Goal: Task Accomplishment & Management: Use online tool/utility

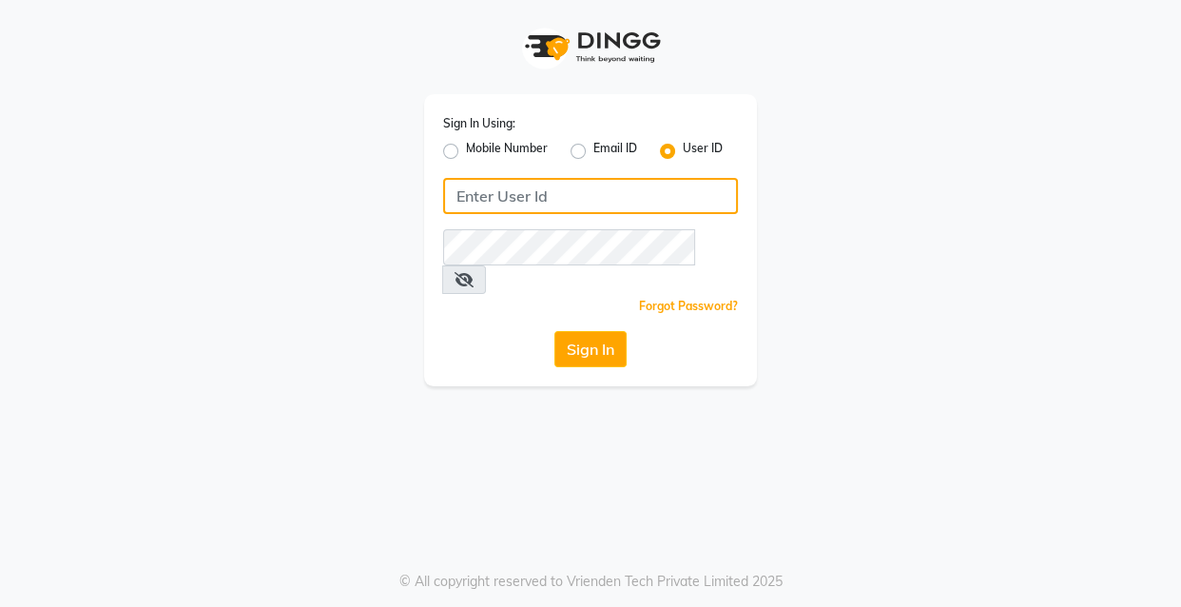
click at [508, 198] on input "Username" at bounding box center [590, 196] width 295 height 36
type input "ibw123"
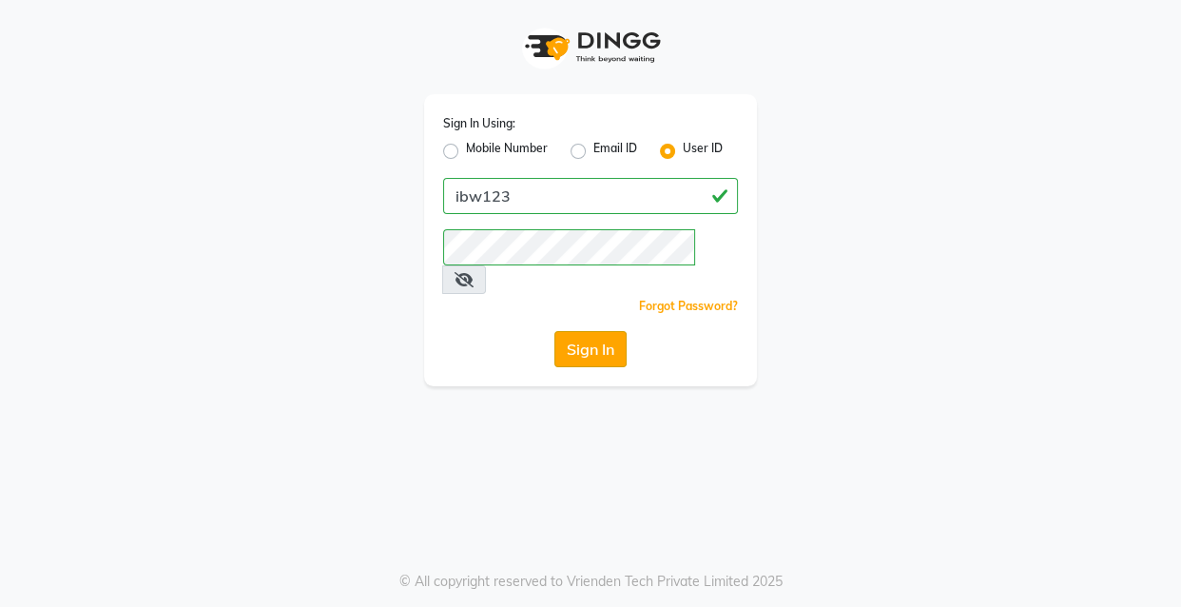
click at [597, 331] on button "Sign In" at bounding box center [590, 349] width 72 height 36
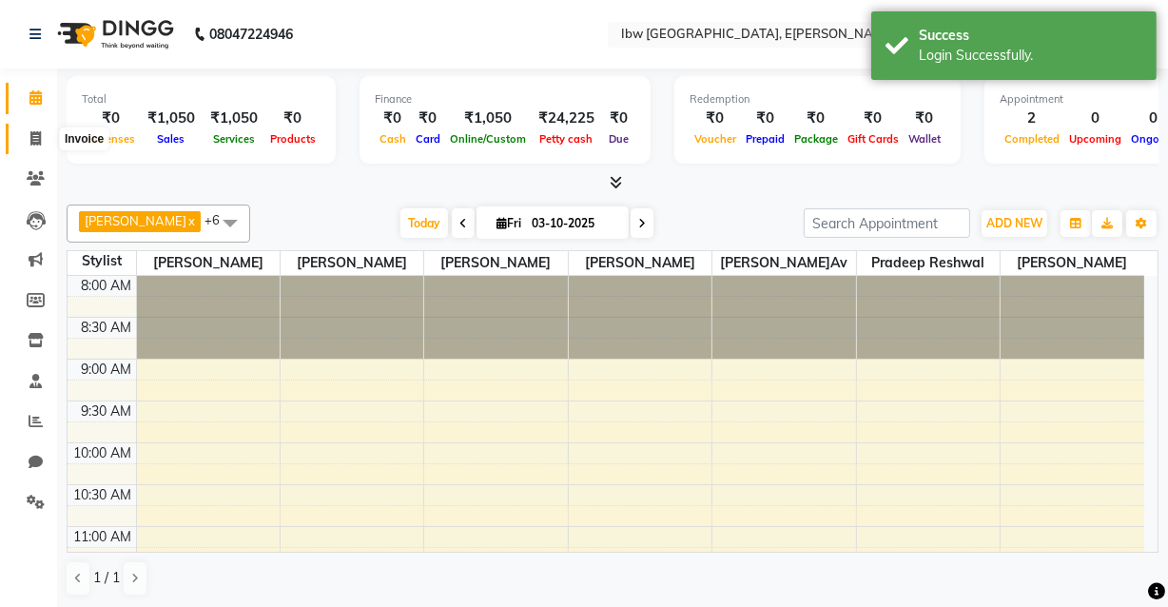
click at [42, 143] on span at bounding box center [35, 139] width 33 height 22
select select "service"
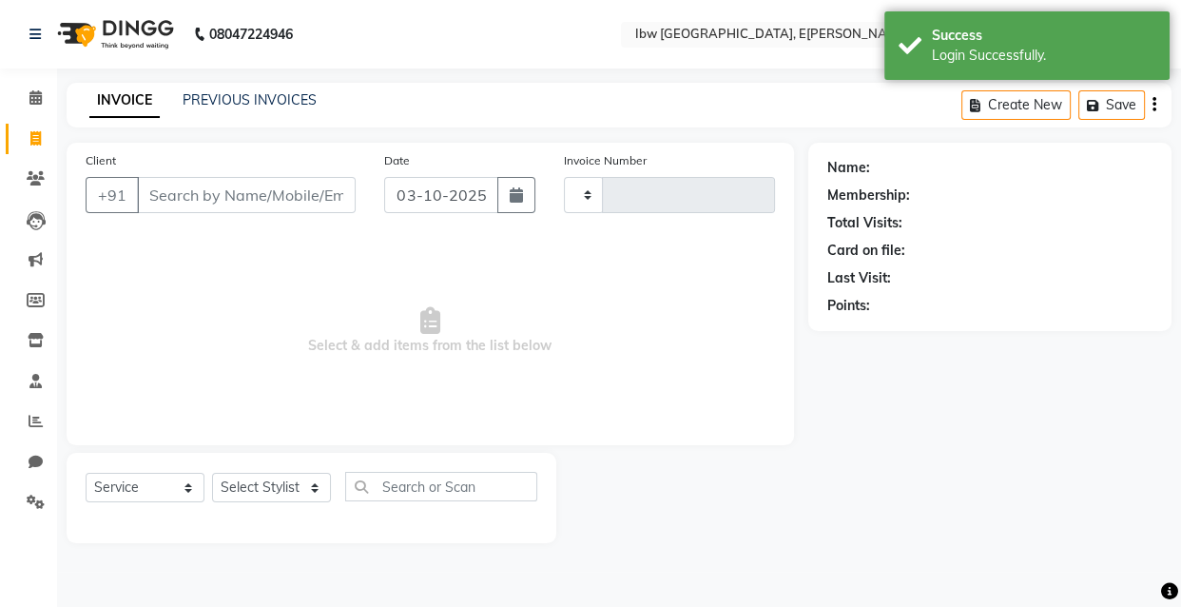
type input "0130"
select select "8549"
click at [44, 175] on icon at bounding box center [36, 178] width 18 height 14
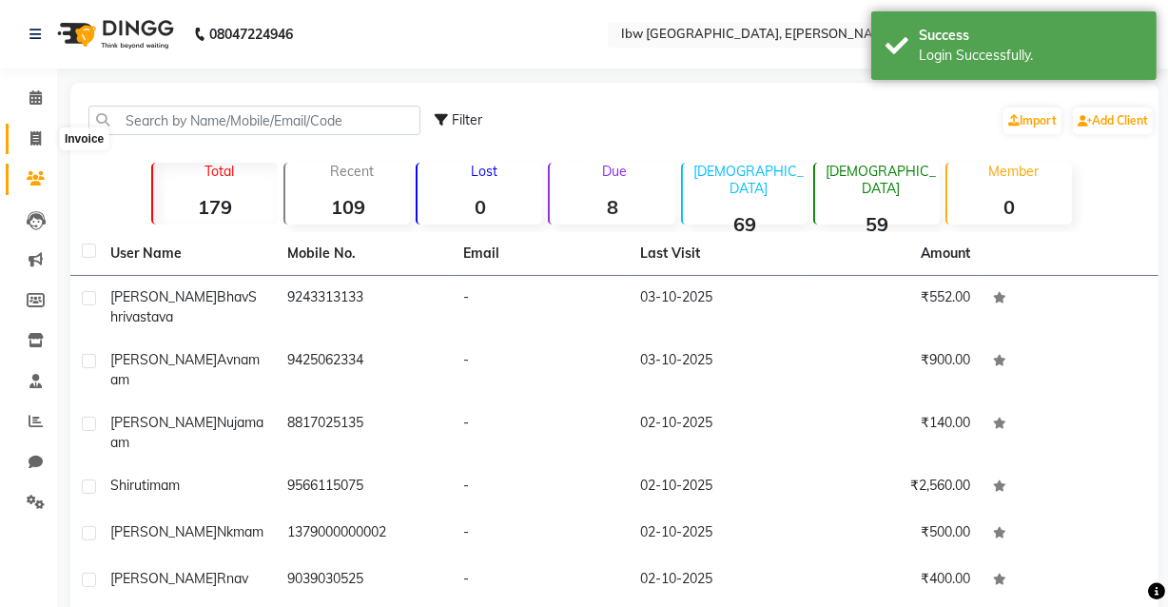
click at [27, 133] on span at bounding box center [35, 139] width 33 height 22
select select "service"
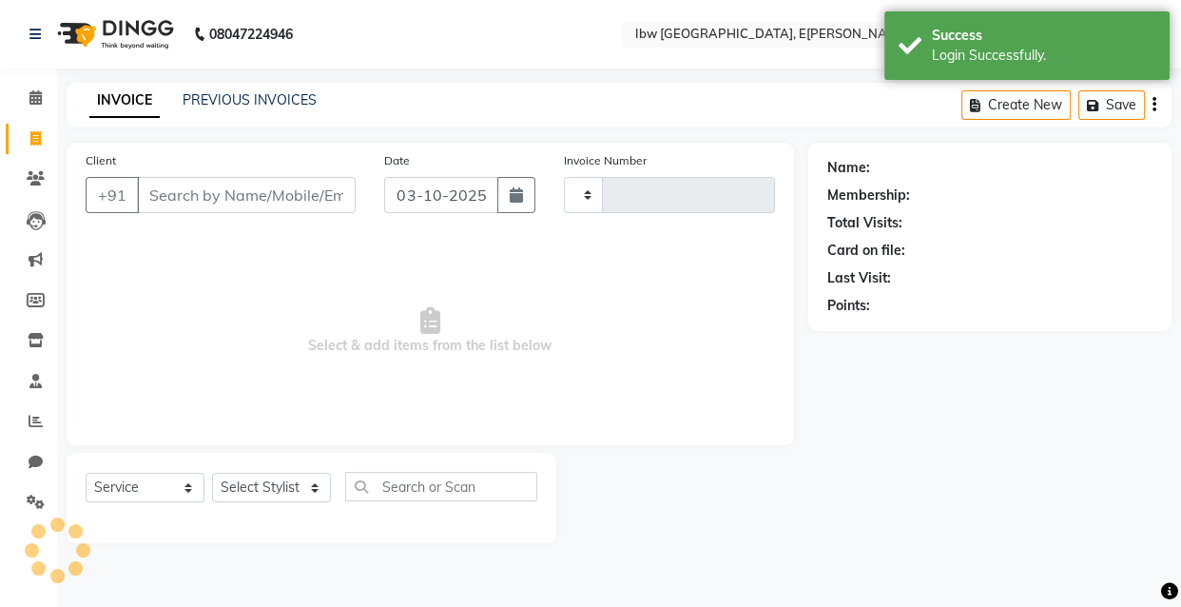
type input "0130"
select select "8549"
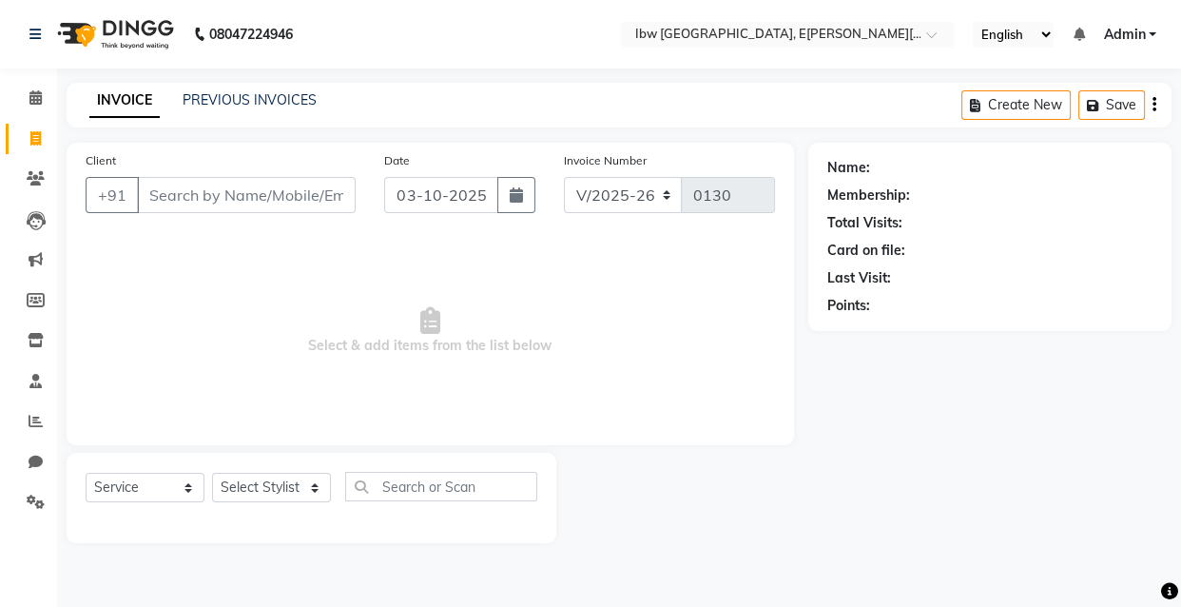
click at [254, 88] on div "INVOICE PREVIOUS INVOICES Create New Save" at bounding box center [619, 105] width 1105 height 45
click at [254, 99] on link "PREVIOUS INVOICES" at bounding box center [250, 99] width 134 height 17
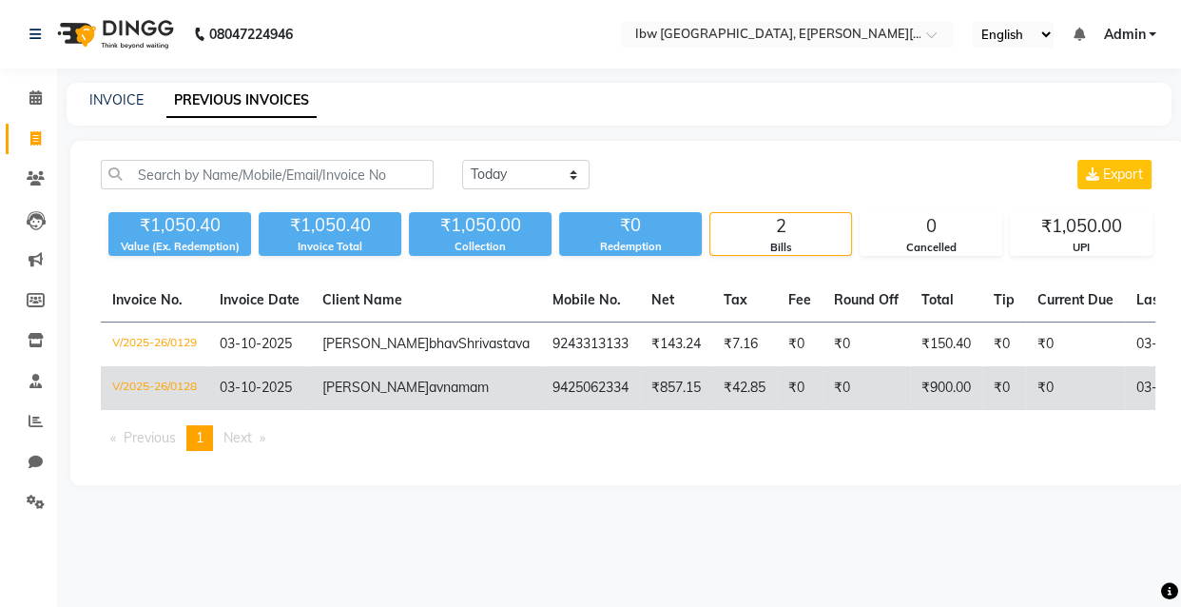
drag, startPoint x: 1097, startPoint y: 290, endPoint x: 1095, endPoint y: 413, distance: 122.7
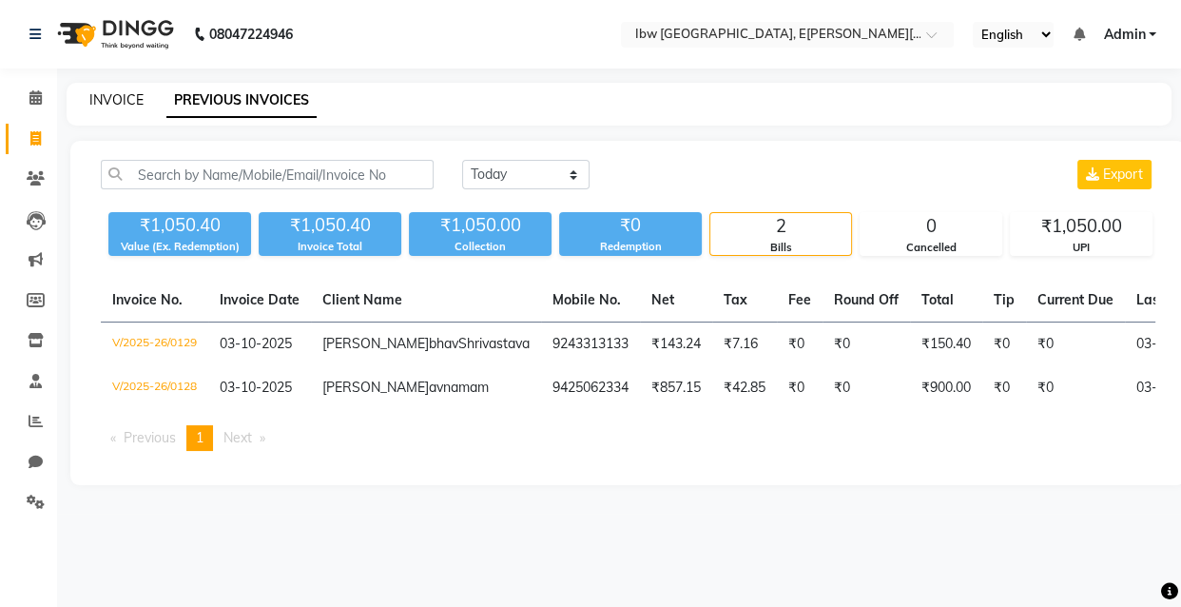
drag, startPoint x: 1095, startPoint y: 413, endPoint x: 110, endPoint y: 94, distance: 1035.2
click at [110, 94] on link "INVOICE" at bounding box center [116, 99] width 54 height 17
select select "service"
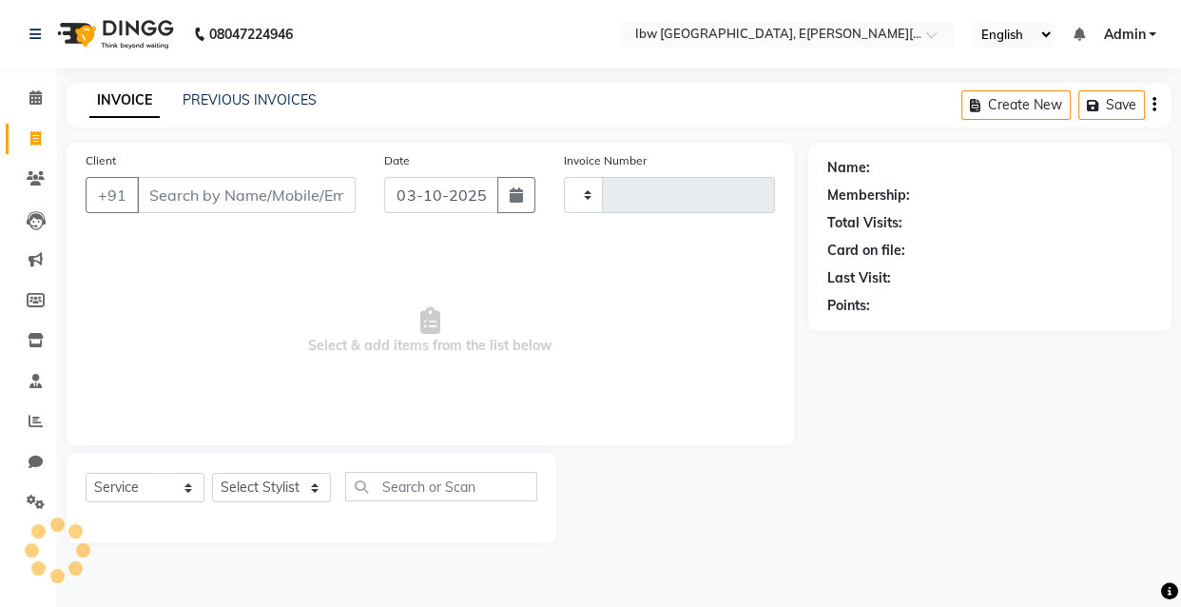
type input "0130"
select select "8549"
click at [110, 94] on link "INVOICE" at bounding box center [124, 101] width 70 height 34
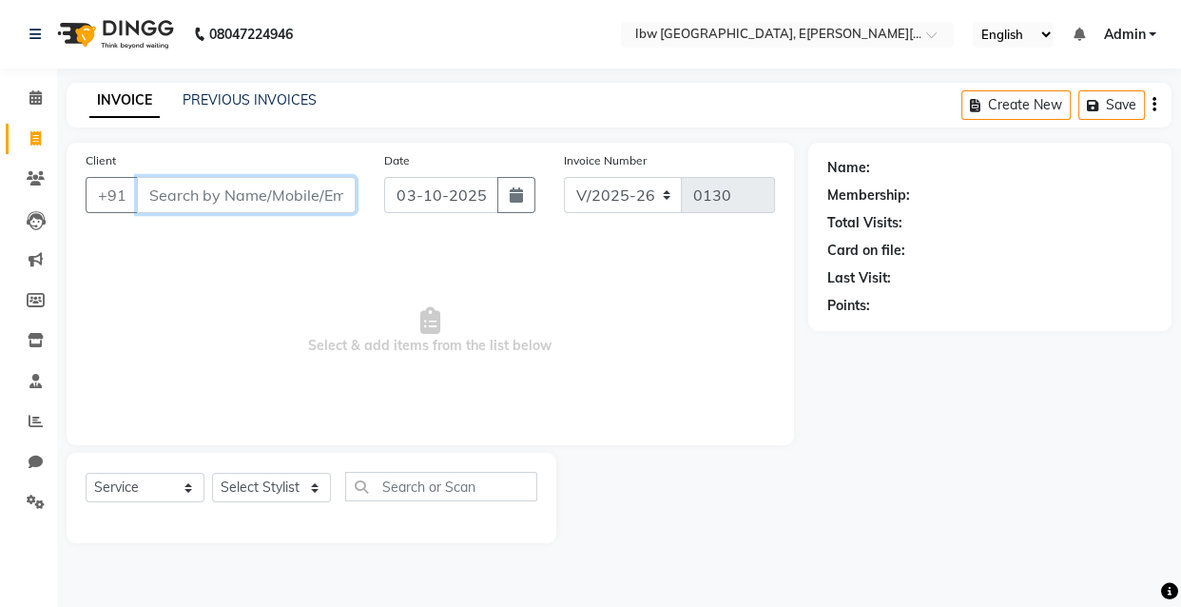
click at [177, 202] on input "Client" at bounding box center [246, 195] width 219 height 36
click at [313, 487] on select "Select Stylis[PERSON_NAME]h[PERSON_NAME]av Manager mukesh sen Pradeep reshwa[PE…" at bounding box center [271, 487] width 119 height 29
select select "89190"
click at [212, 473] on select "Select Stylis[PERSON_NAME]h[PERSON_NAME]av Manager mukesh sen Pradeep reshwa[PE…" at bounding box center [271, 487] width 119 height 29
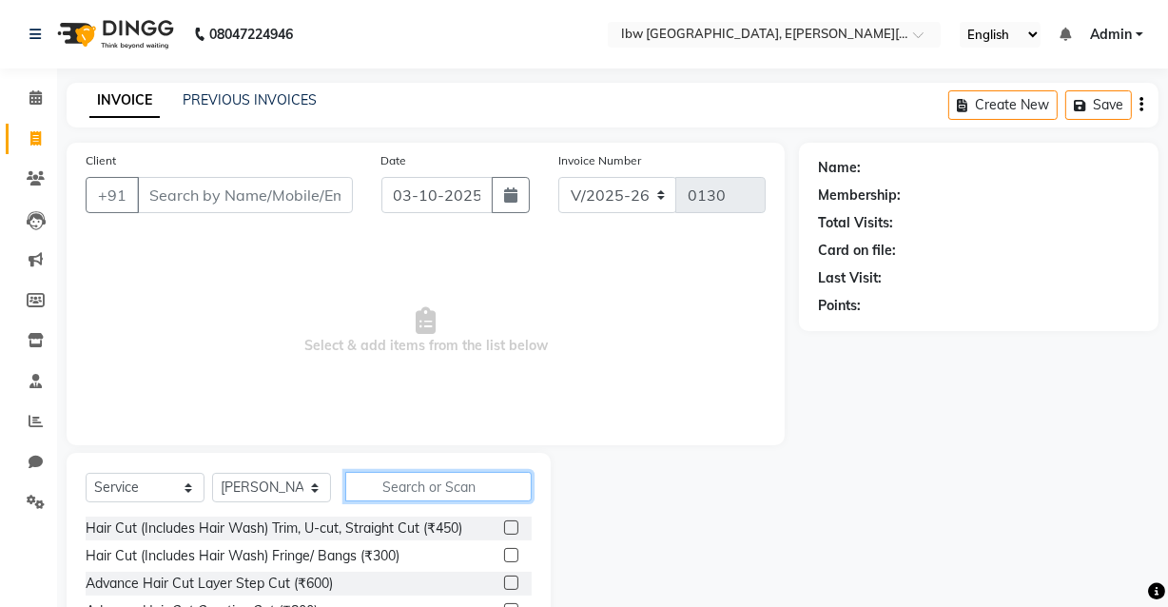
click at [370, 481] on input "text" at bounding box center [438, 486] width 186 height 29
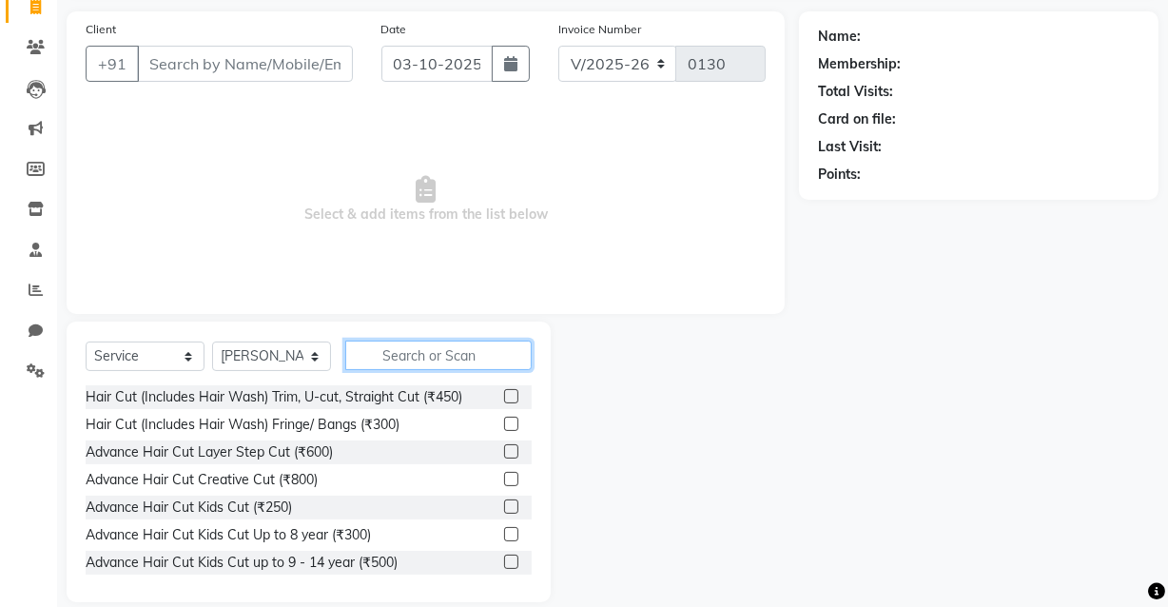
scroll to position [155, 0]
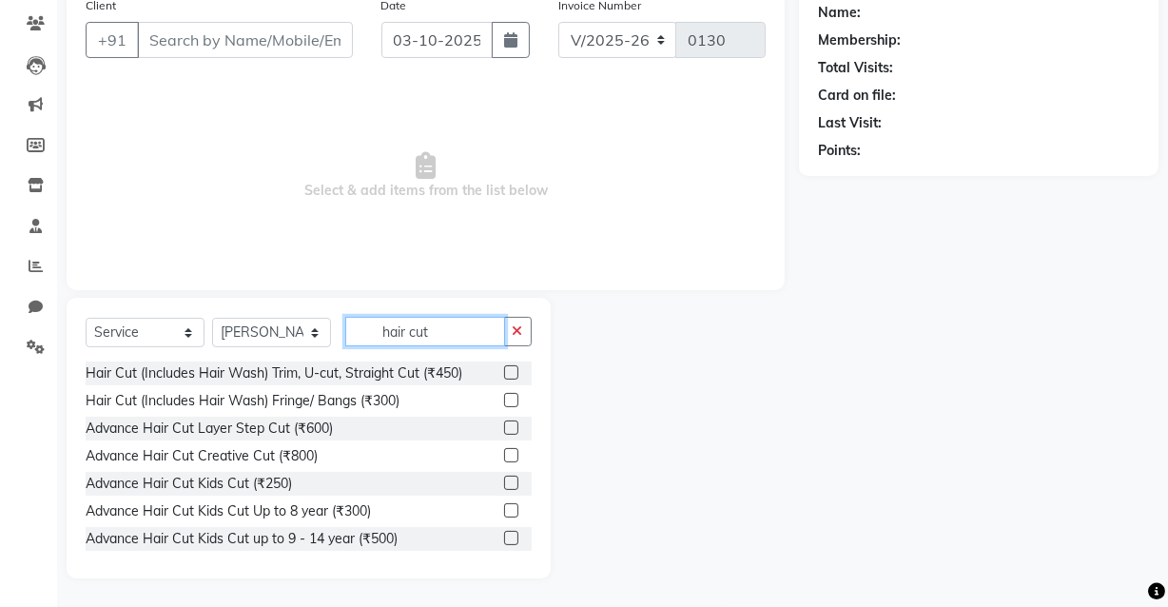
type input "hair cut"
click at [504, 399] on label at bounding box center [511, 400] width 14 height 14
click at [504, 399] on input "checkbox" at bounding box center [510, 401] width 12 height 12
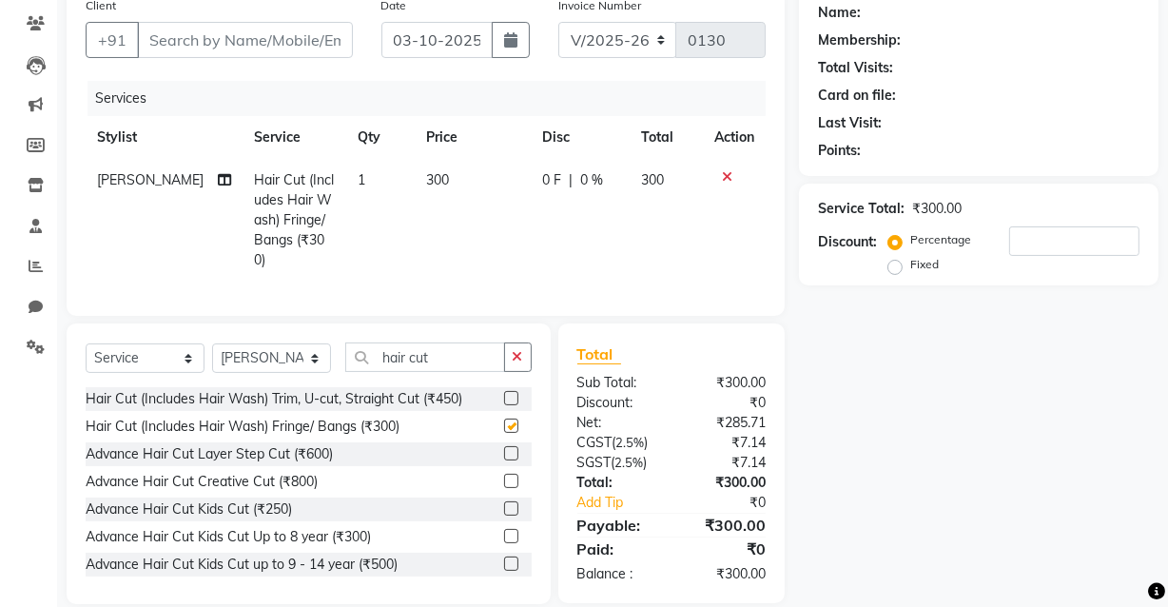
checkbox input "false"
click at [510, 345] on button "button" at bounding box center [518, 356] width 28 height 29
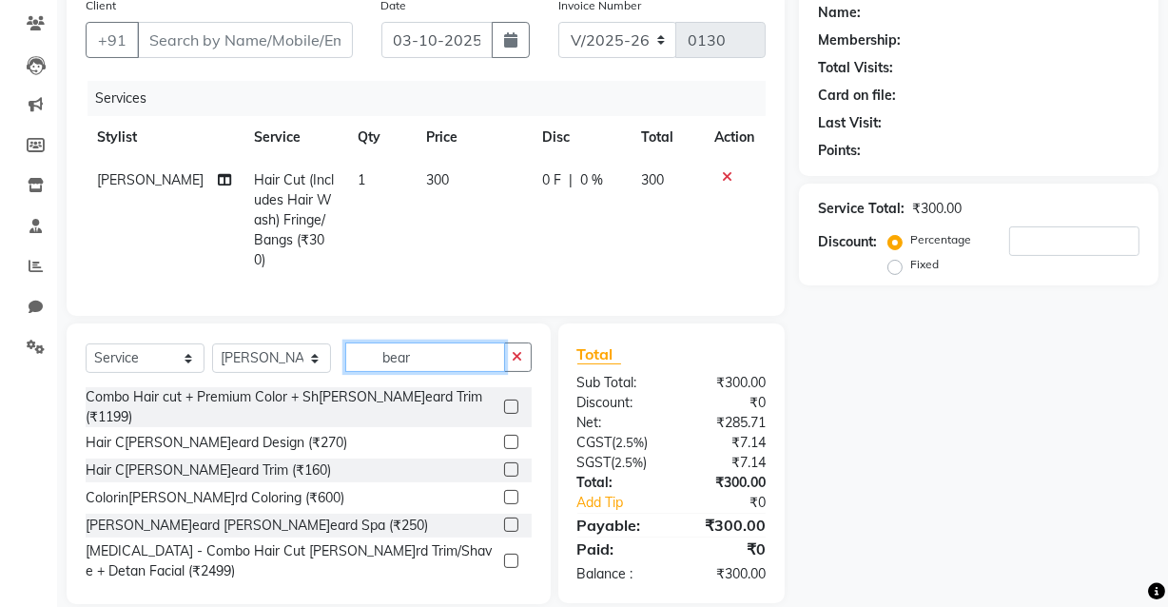
type input "bear"
click at [504, 462] on label at bounding box center [511, 469] width 14 height 14
click at [504, 464] on input "checkbox" at bounding box center [510, 470] width 12 height 12
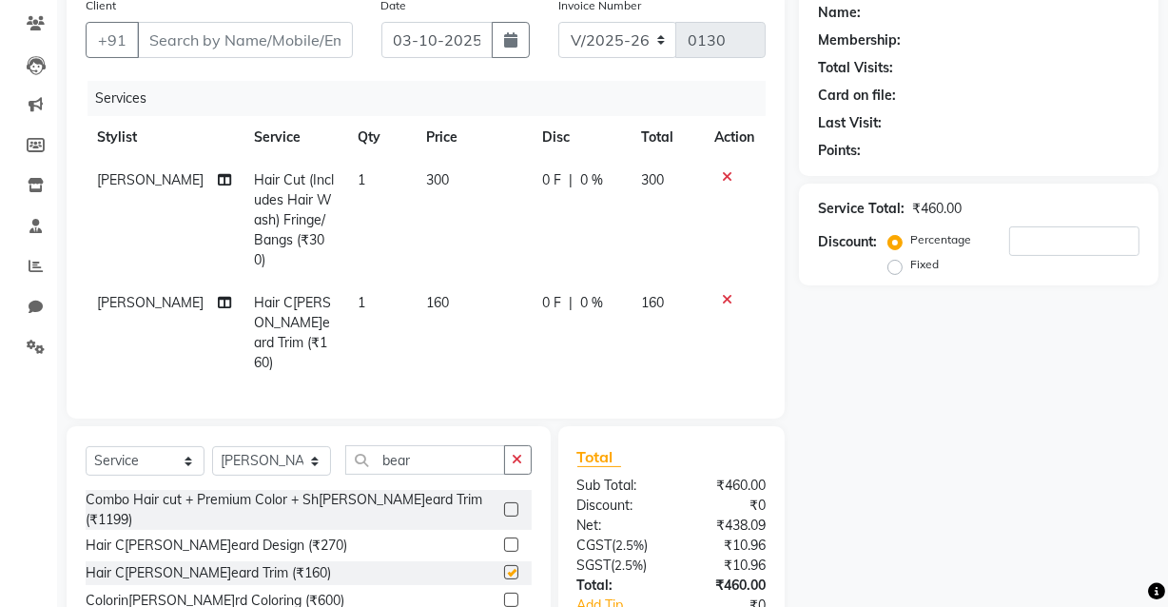
checkbox input "false"
click at [649, 294] on span "160" at bounding box center [652, 302] width 23 height 17
select select "89190"
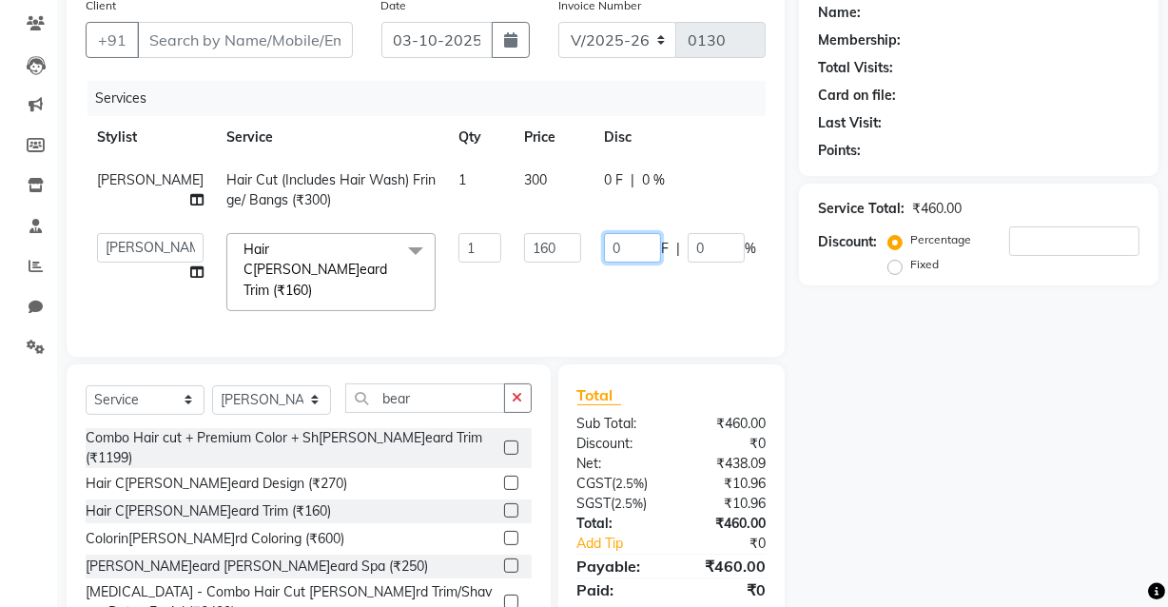
click at [604, 245] on input "0" at bounding box center [632, 247] width 57 height 29
type input "1"
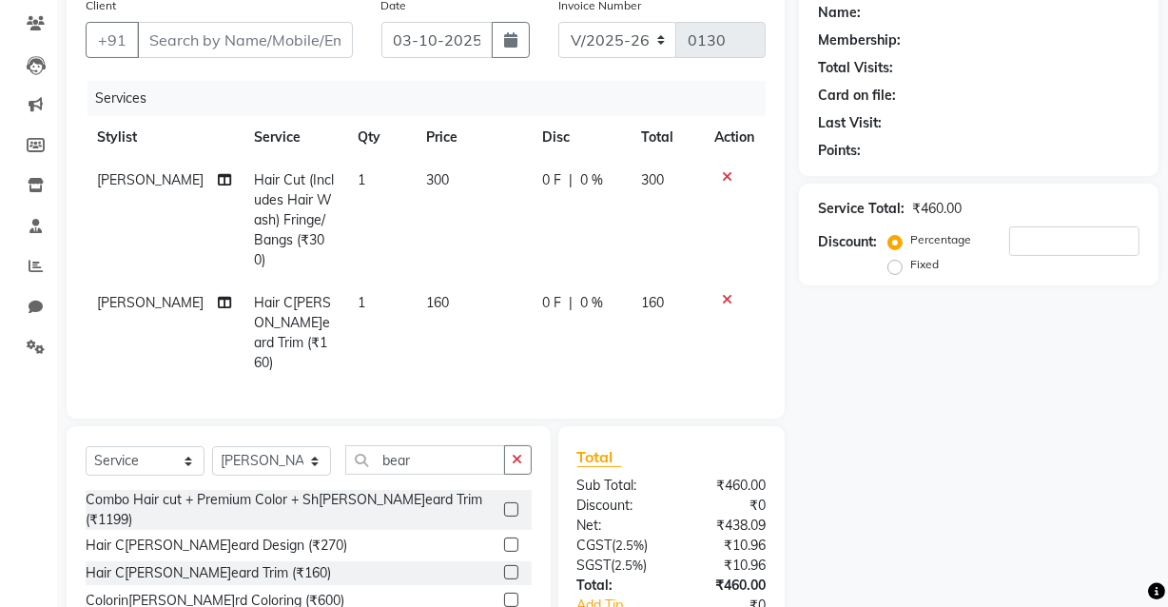
click at [654, 291] on td "160" at bounding box center [665, 332] width 73 height 103
select select "89190"
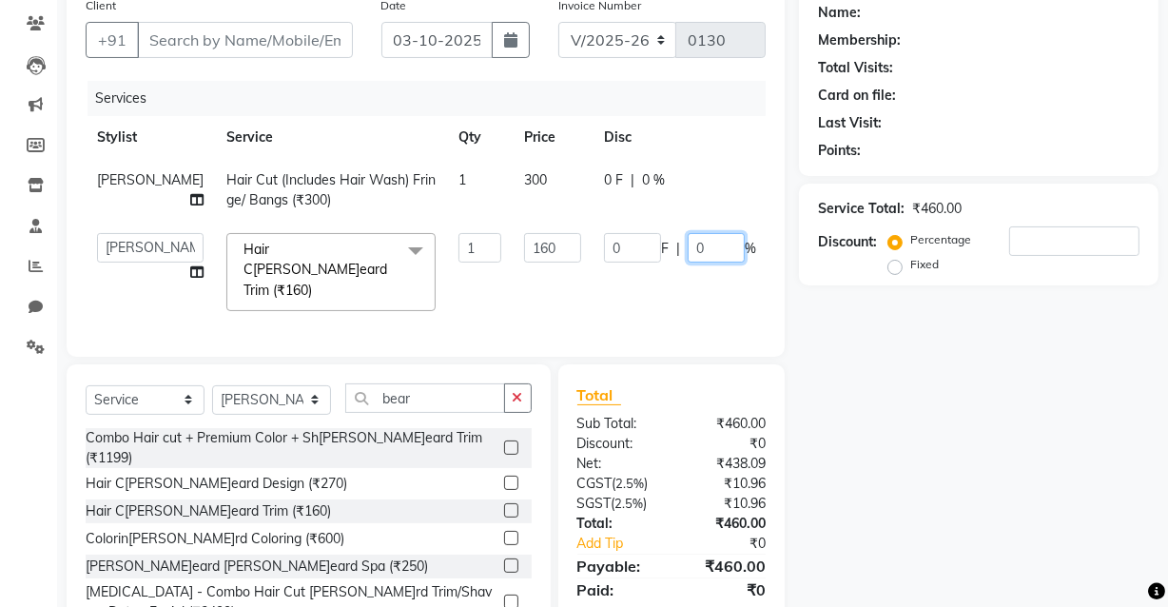
click at [687, 251] on input "0" at bounding box center [715, 247] width 57 height 29
type input "11"
click at [731, 237] on tbody "[PERSON_NAME] sen Hair Cut (Includes Hair Wash) Fringe/ Bangs (₹300) 1 300 0 F …" at bounding box center [486, 241] width 800 height 164
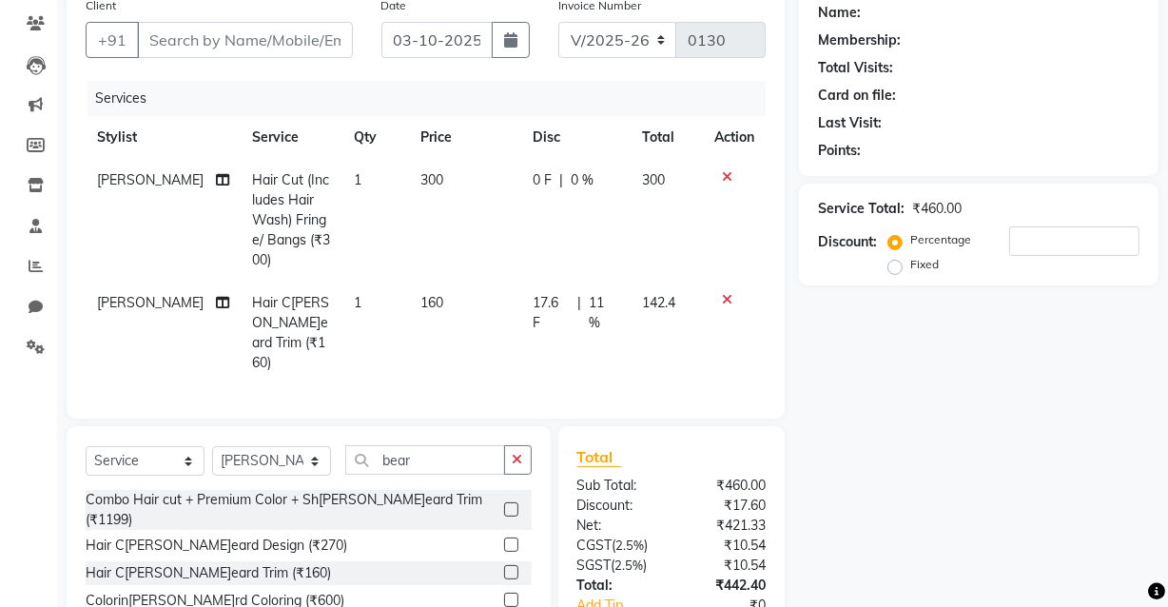
click at [656, 304] on span "142.4" at bounding box center [658, 302] width 33 height 17
select select "89190"
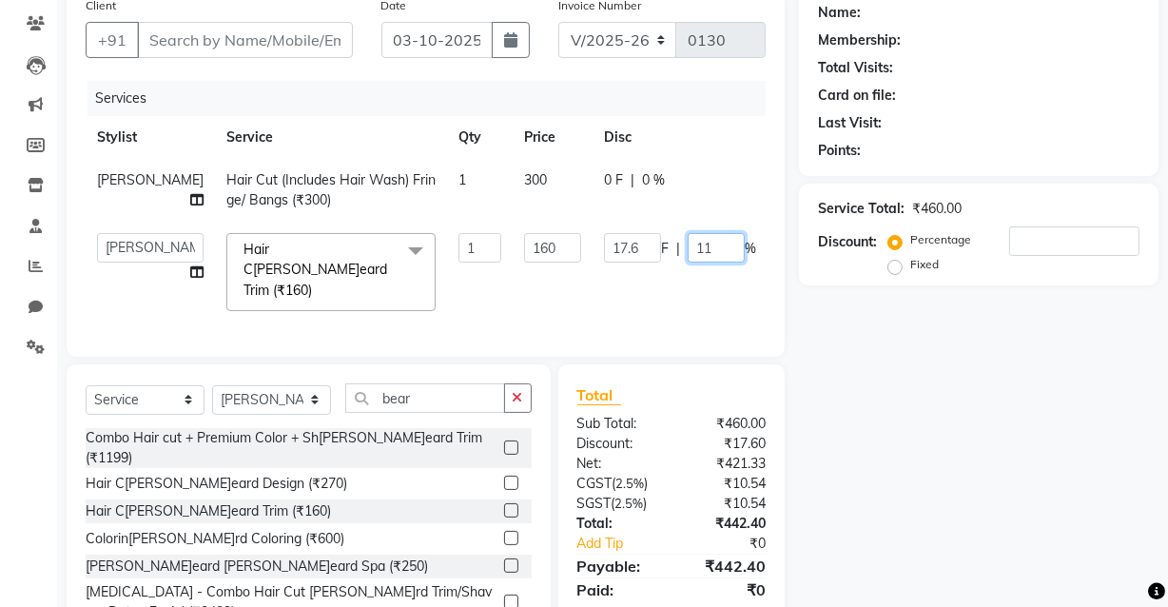
click at [687, 258] on input "11" at bounding box center [715, 247] width 57 height 29
type input "1"
type input "10"
click at [732, 239] on tbody "[PERSON_NAME] sen Hair Cut (Includes Hair Wash) Fringe/ Bangs (₹300) 1 300 0 F …" at bounding box center [486, 241] width 801 height 164
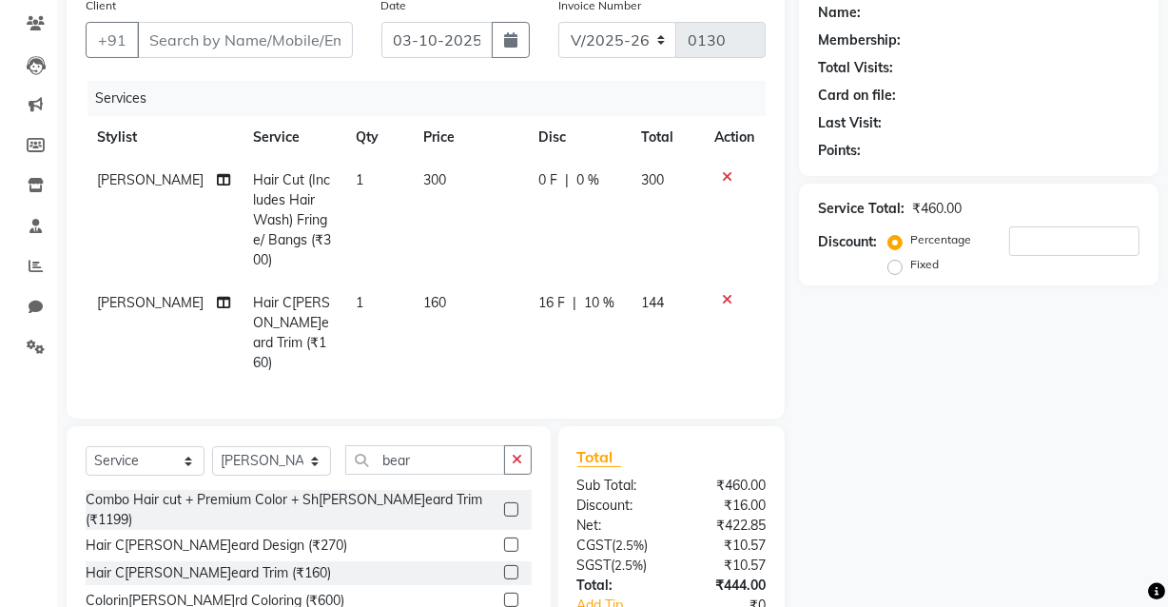
click at [650, 294] on span "144" at bounding box center [653, 302] width 23 height 17
select select "89190"
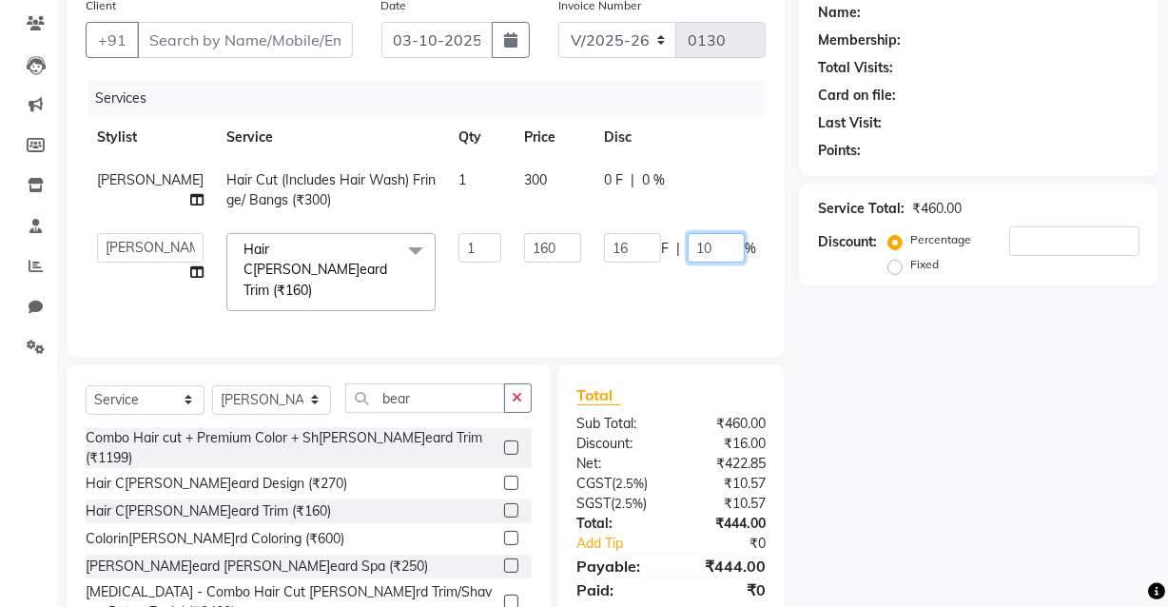
click at [687, 247] on input "10" at bounding box center [715, 247] width 57 height 29
type input "12"
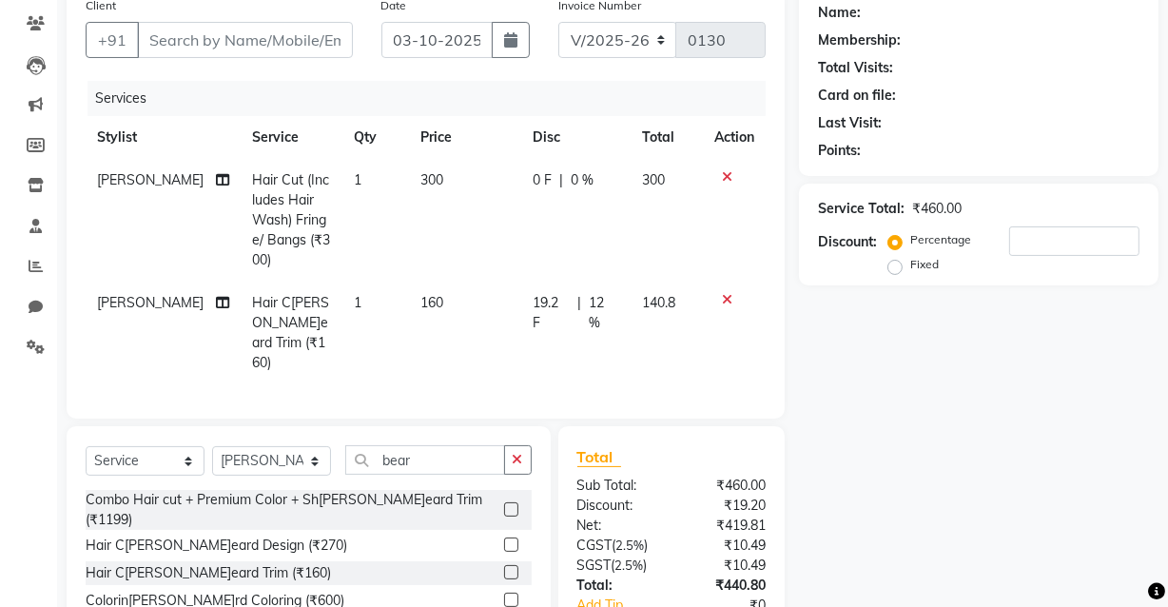
click at [725, 239] on tbody "[PERSON_NAME] sen Hair Cut (Includes Hair Wash) Fringe/ Bangs (₹300) 1 300 0 F …" at bounding box center [426, 271] width 680 height 225
click at [647, 303] on span "140.8" at bounding box center [658, 302] width 33 height 17
select select "89190"
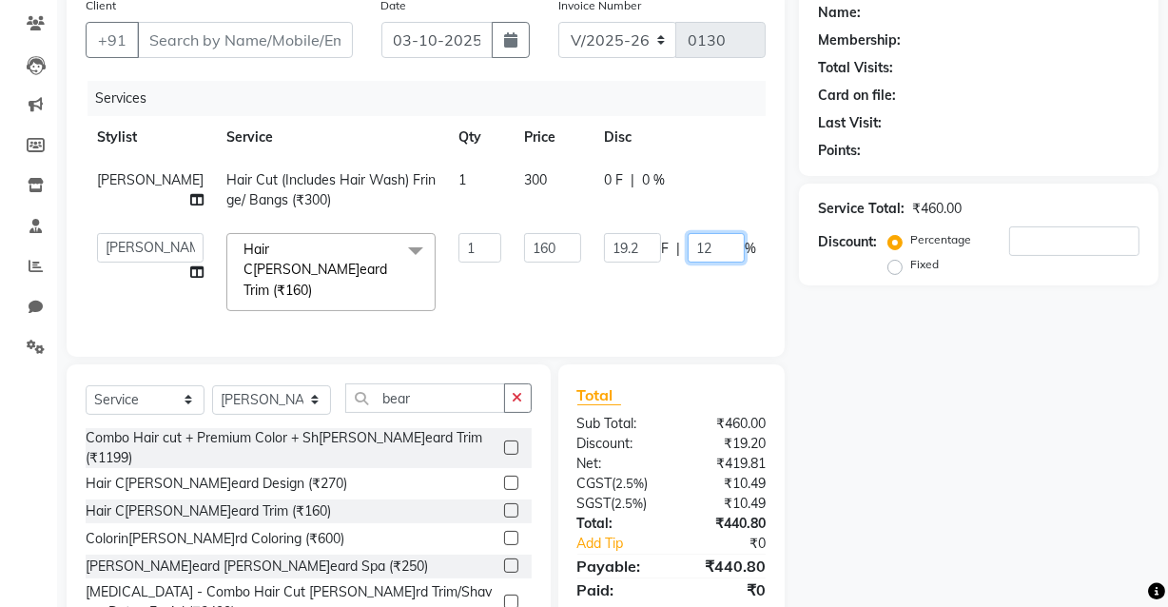
click at [687, 246] on input "12" at bounding box center [715, 247] width 57 height 29
type input "13"
click at [736, 242] on tbody "[PERSON_NAME] sen Hair Cut (Includes Hair Wash) Fringe/ Bangs (₹300) 1 300 0 F …" at bounding box center [486, 241] width 801 height 164
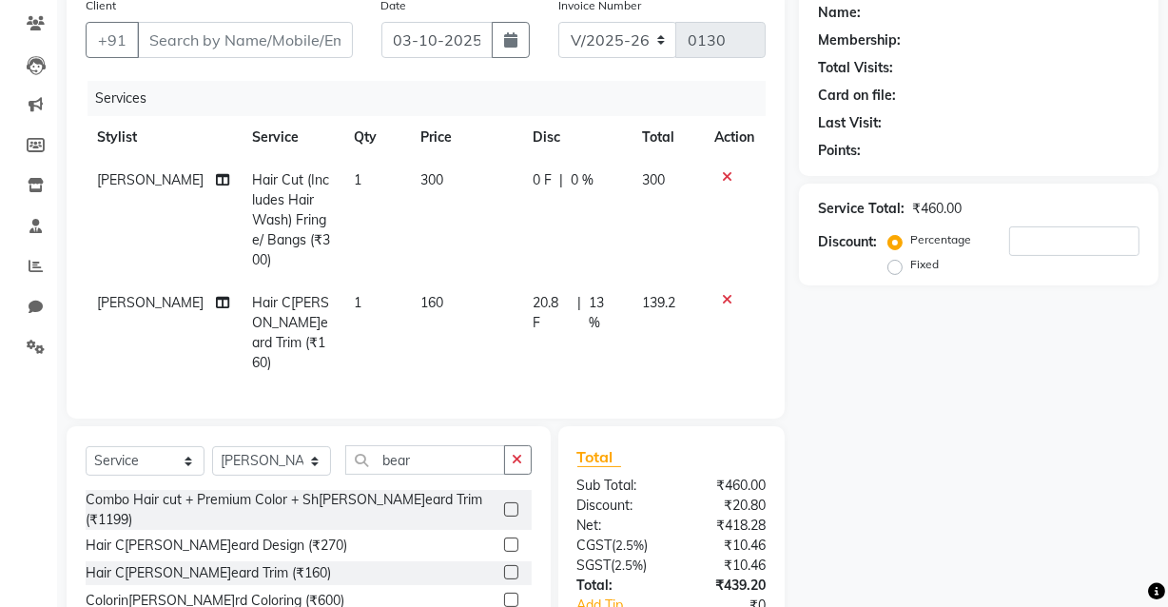
click at [654, 302] on span "139.2" at bounding box center [658, 302] width 33 height 17
select select "89190"
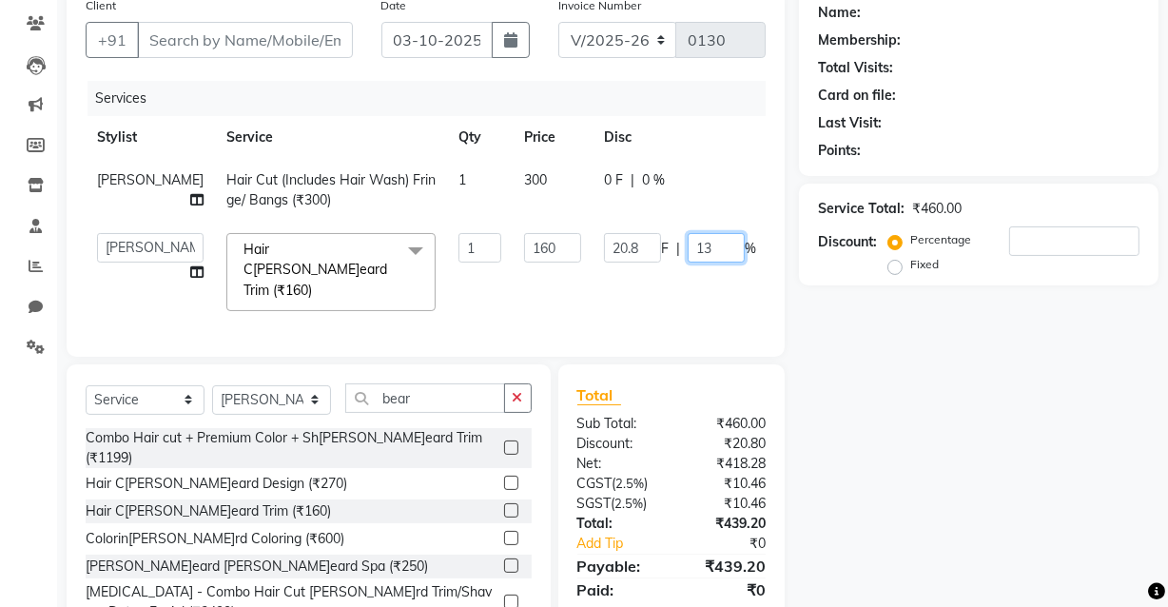
click at [687, 246] on input "13" at bounding box center [715, 247] width 57 height 29
type input "1"
type input "7"
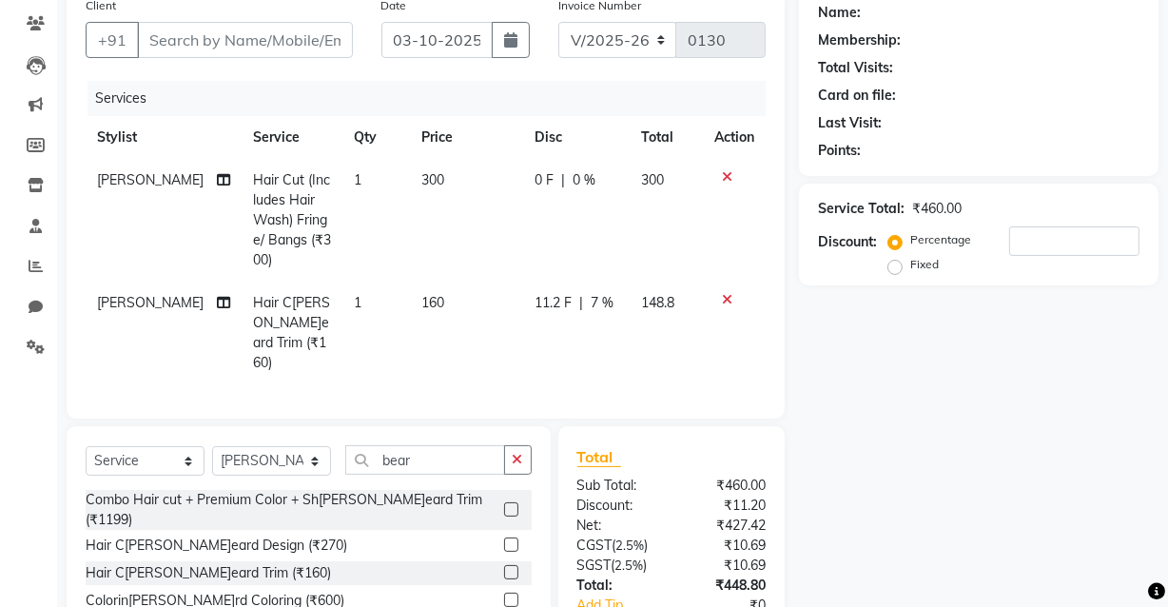
click at [735, 243] on tbody "[PERSON_NAME]en Hair Cut (Includes Hair Wash) Fringe/ Bangs (₹300) 1 300 0 F | …" at bounding box center [426, 271] width 680 height 225
click at [657, 299] on span "148.8" at bounding box center [657, 302] width 33 height 17
select select "89190"
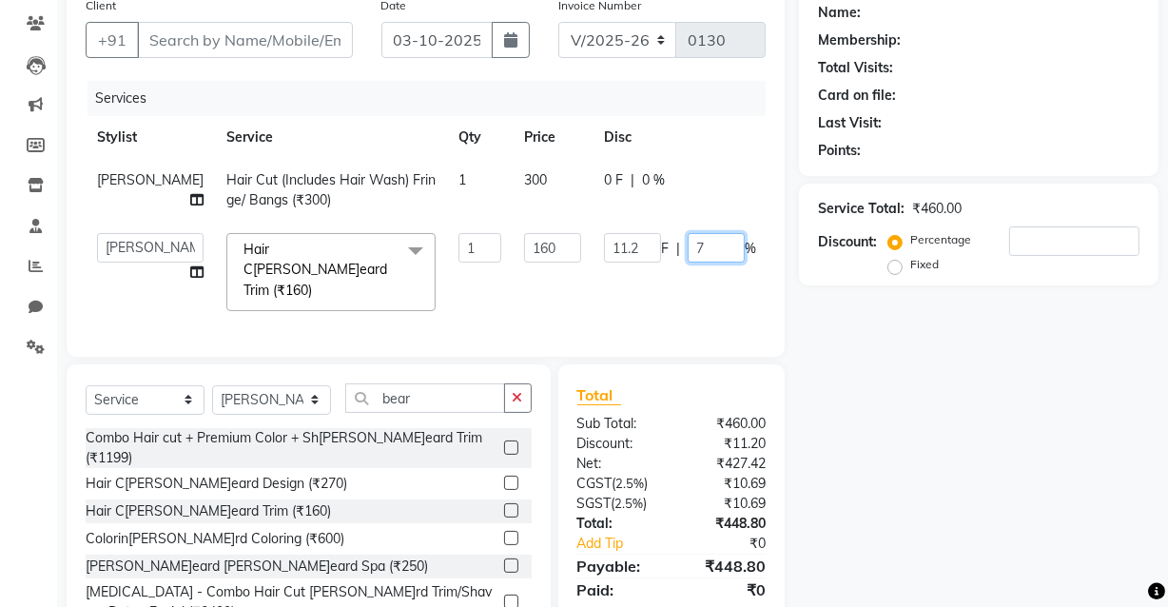
click at [687, 249] on input "7" at bounding box center [715, 247] width 57 height 29
type input "5"
click at [732, 240] on tbody "[PERSON_NAME] sen Hair Cut (Includes Hair Wash) Fringe/ Bangs (₹300) 1 300 0 F …" at bounding box center [486, 241] width 801 height 164
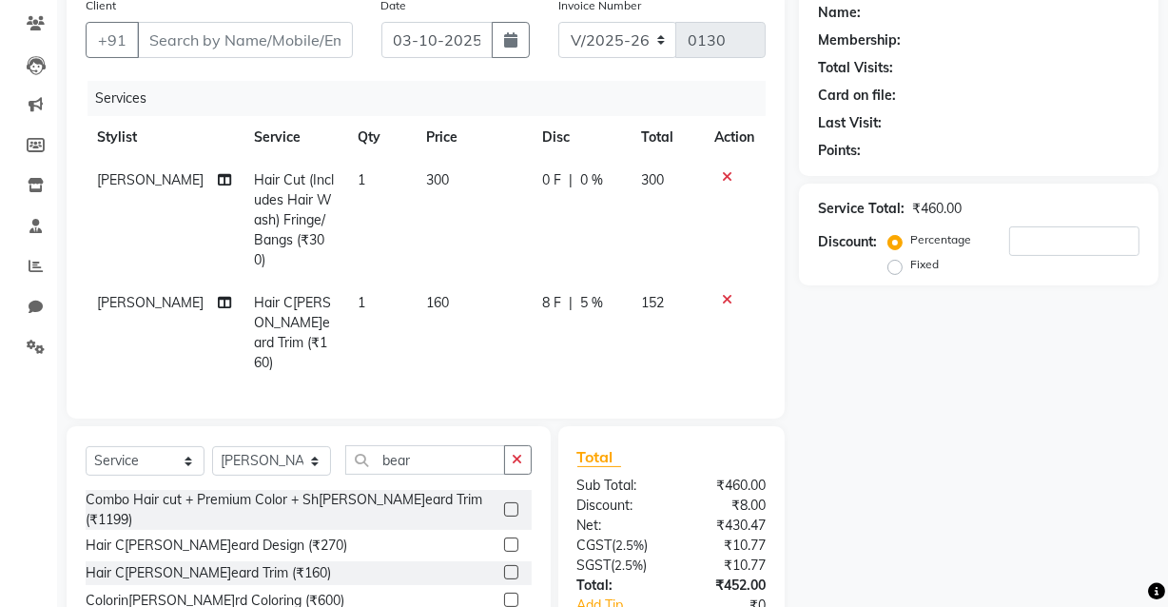
click at [653, 294] on span "152" at bounding box center [652, 302] width 23 height 17
select select "89190"
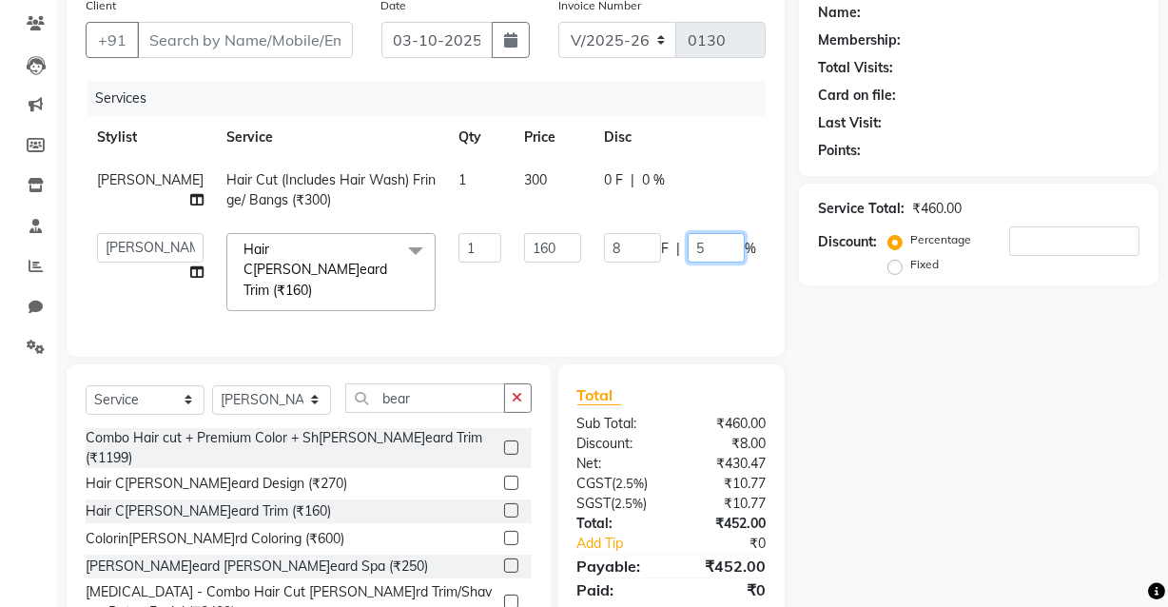
click at [687, 253] on input "5" at bounding box center [715, 247] width 57 height 29
type input "6"
click at [739, 242] on tbody "[PERSON_NAME] sen Hair Cut (Includes Hair Wash) Fringe/ Bangs (₹300) 1 300 0 F …" at bounding box center [486, 241] width 800 height 164
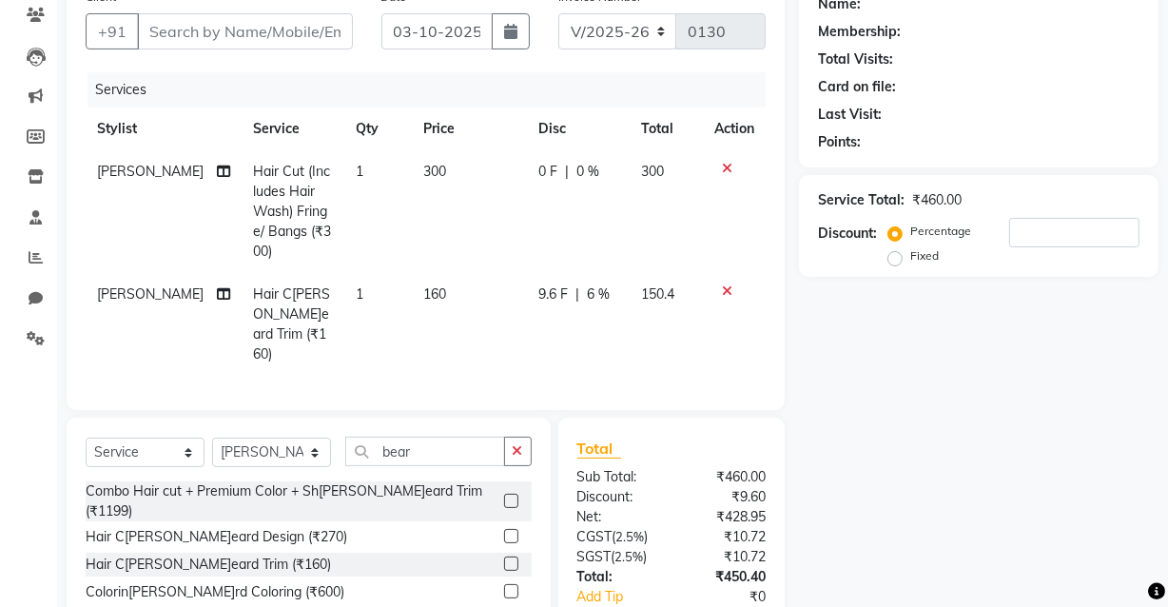
scroll to position [0, 0]
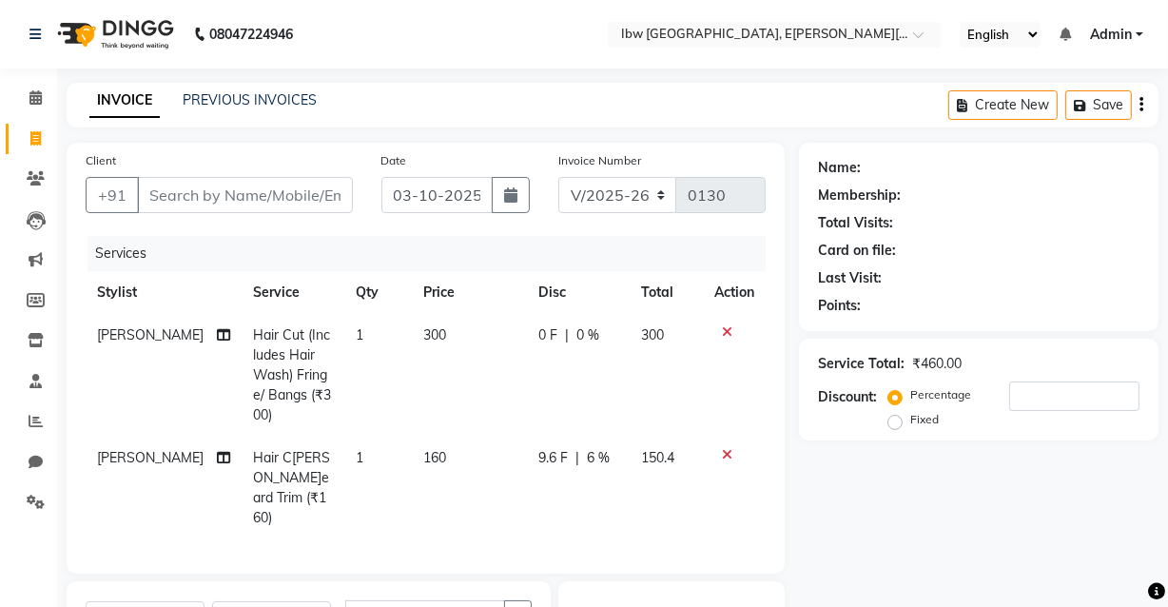
click at [653, 336] on span "300" at bounding box center [652, 334] width 23 height 17
select select "89190"
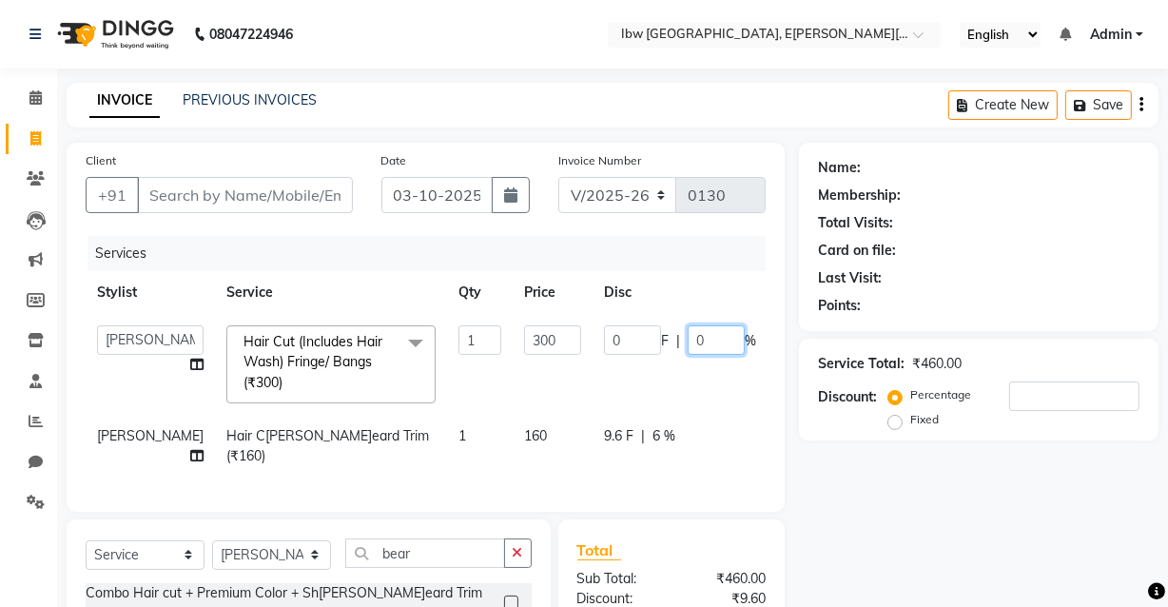
click at [687, 335] on input "0" at bounding box center [715, 339] width 57 height 29
type input "10"
click at [726, 335] on tr "[PERSON_NAME]Sah[PERSON_NAME]atav Manager mukesh sen Pradeep reshwa[PERSON_NAME…" at bounding box center [486, 364] width 801 height 101
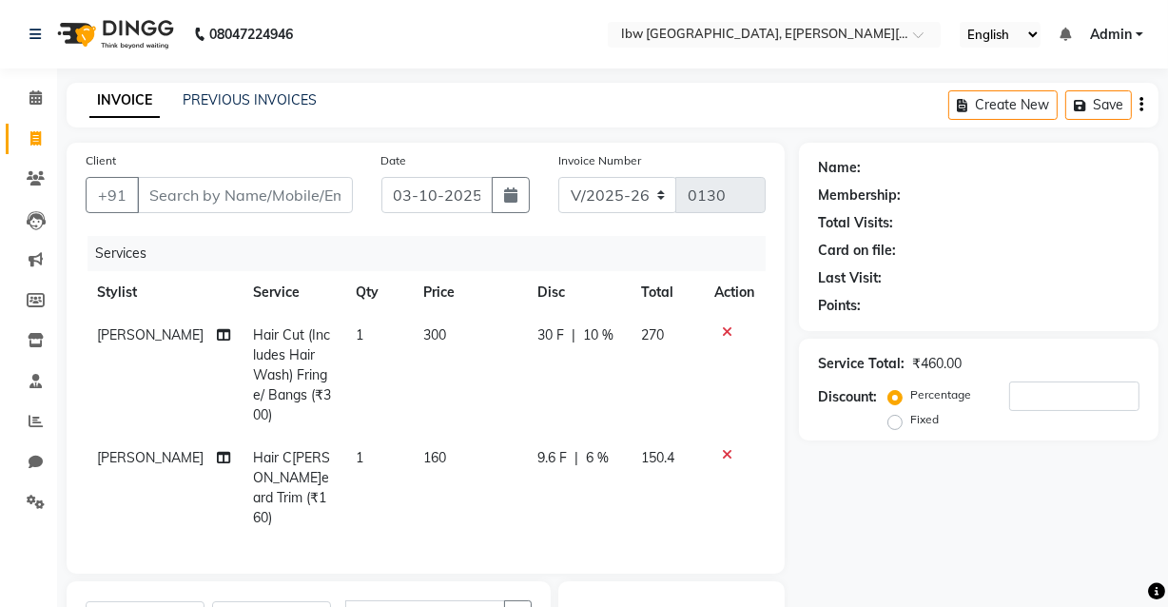
click at [649, 334] on span "270" at bounding box center [652, 334] width 23 height 17
select select "89190"
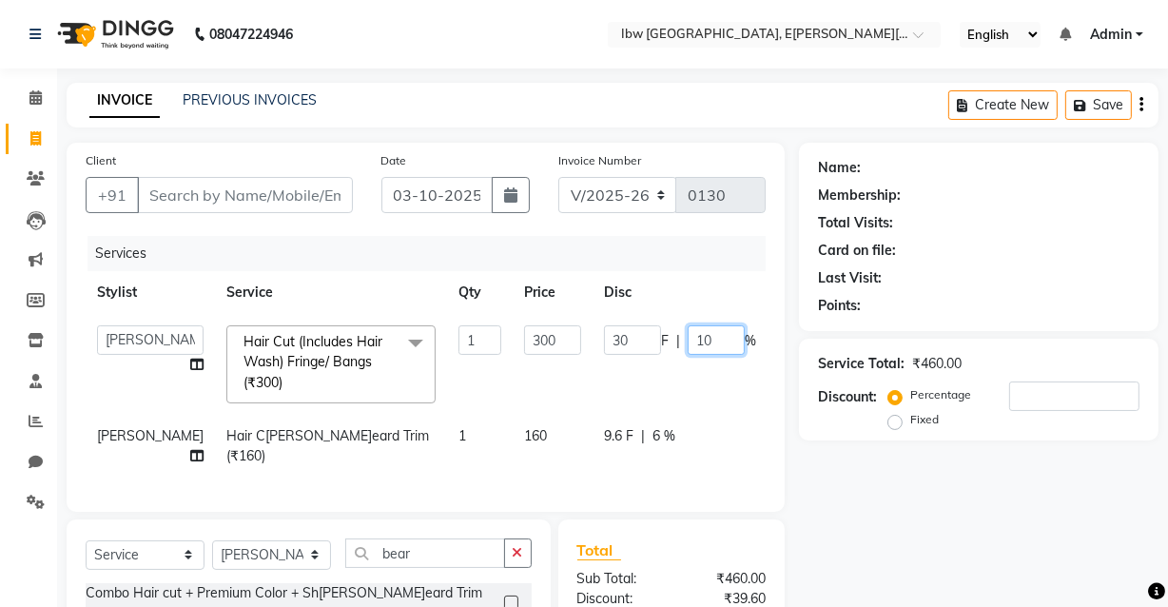
click at [687, 341] on input "10" at bounding box center [715, 339] width 57 height 29
type input "12"
click at [732, 330] on tr "[PERSON_NAME]Sah[PERSON_NAME]atav Manager mukesh sen Pradeep reshwa[PERSON_NAME…" at bounding box center [486, 364] width 801 height 101
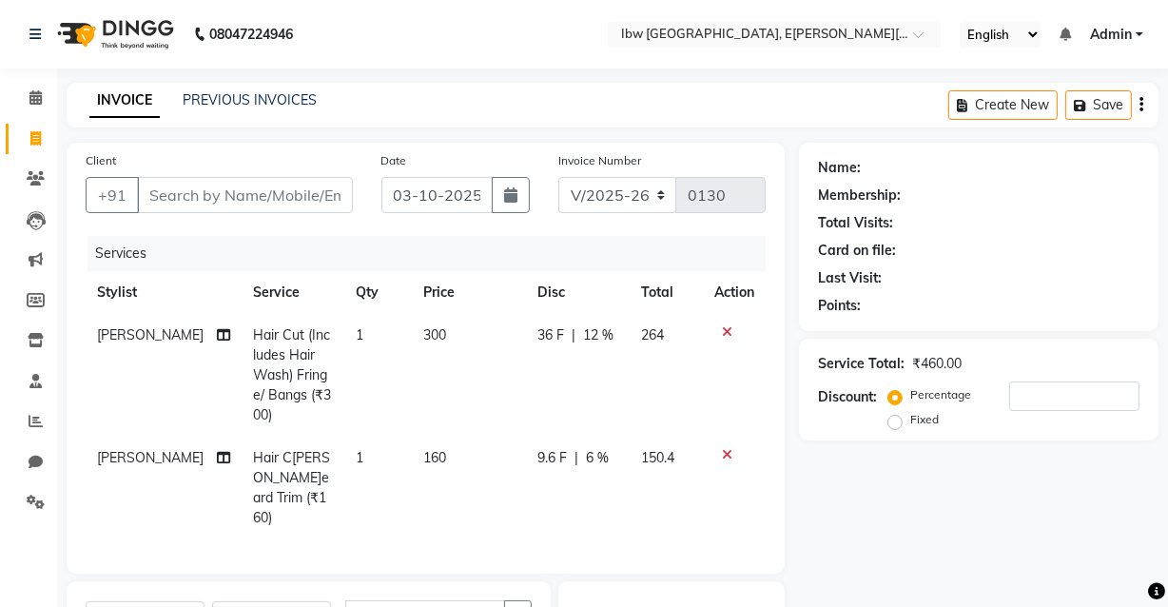
click at [593, 333] on span "12 %" at bounding box center [598, 335] width 30 height 20
select select "89190"
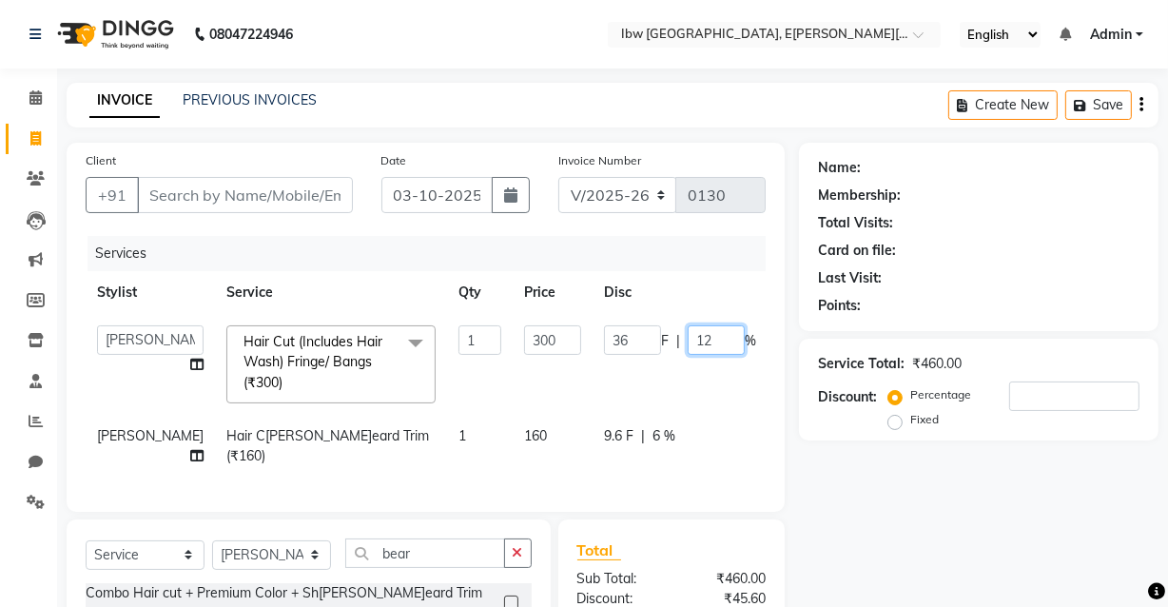
click at [687, 344] on input "12" at bounding box center [715, 339] width 57 height 29
click at [687, 340] on input "12" at bounding box center [715, 339] width 57 height 29
type input "14"
click at [734, 335] on tr "[PERSON_NAME]Sah[PERSON_NAME]atav Manager mukesh sen Pradeep reshwa[PERSON_NAME…" at bounding box center [486, 364] width 801 height 101
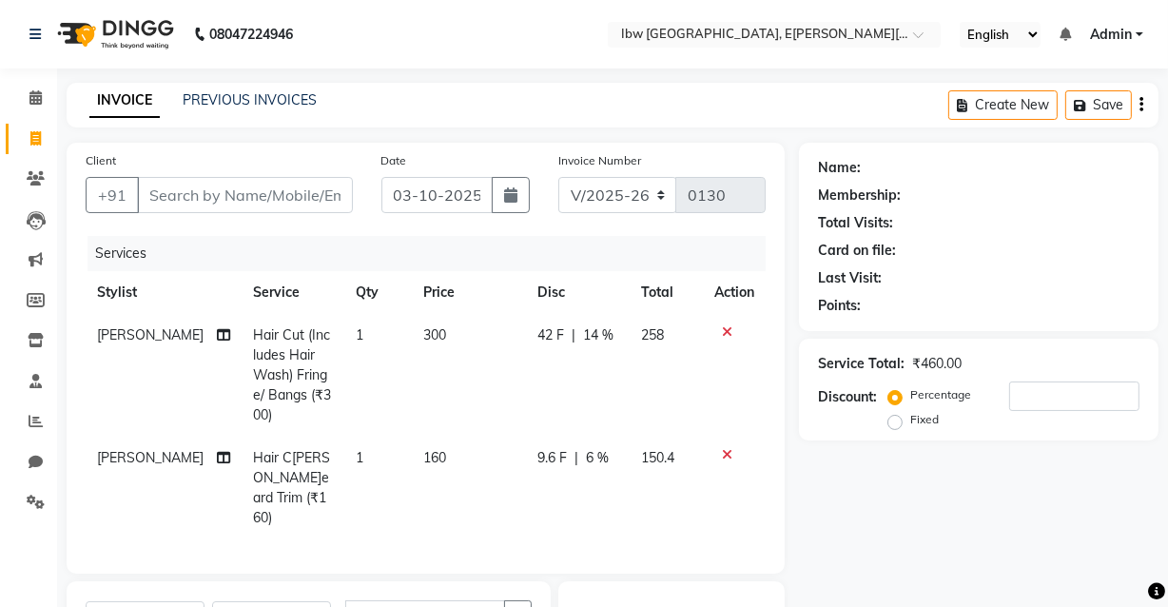
click at [589, 336] on span "14 %" at bounding box center [598, 335] width 30 height 20
select select "89190"
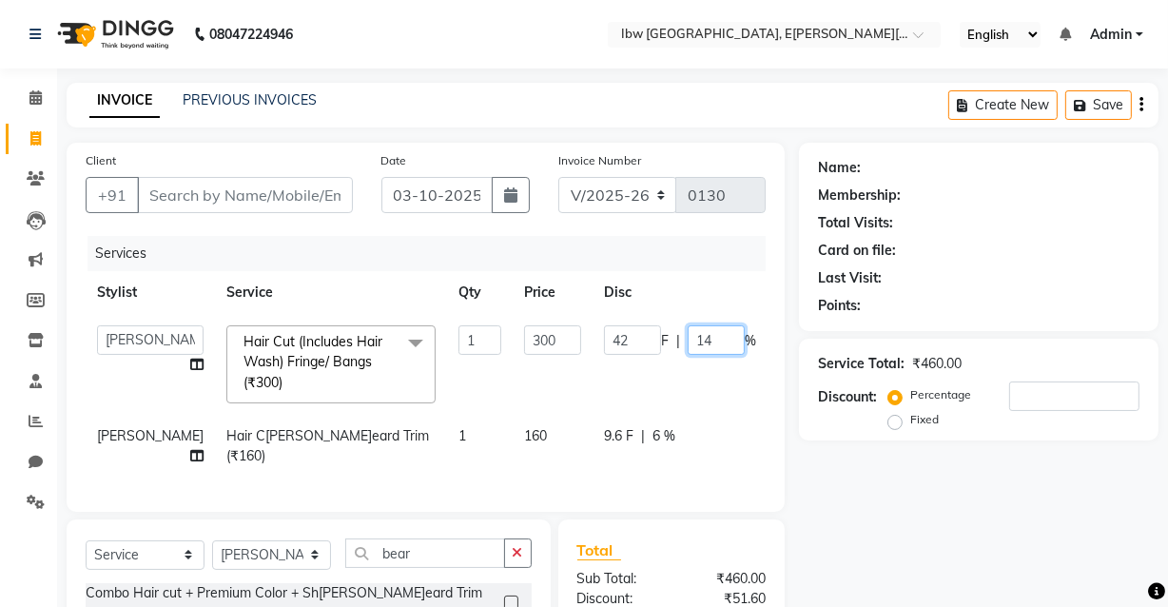
click at [687, 338] on input "14" at bounding box center [715, 339] width 57 height 29
type input "15"
click at [731, 338] on tr "[PERSON_NAME]Sah[PERSON_NAME]atav Manager mukesh sen Pradeep reshwa[PERSON_NAME…" at bounding box center [486, 364] width 801 height 101
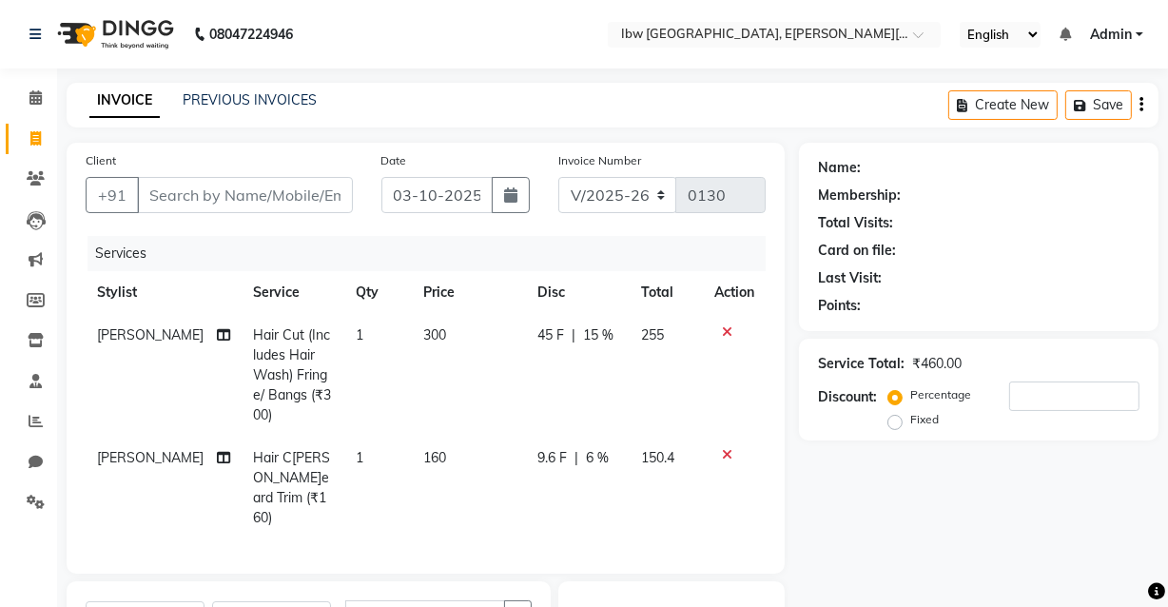
click at [655, 335] on span "255" at bounding box center [652, 334] width 23 height 17
select select "89190"
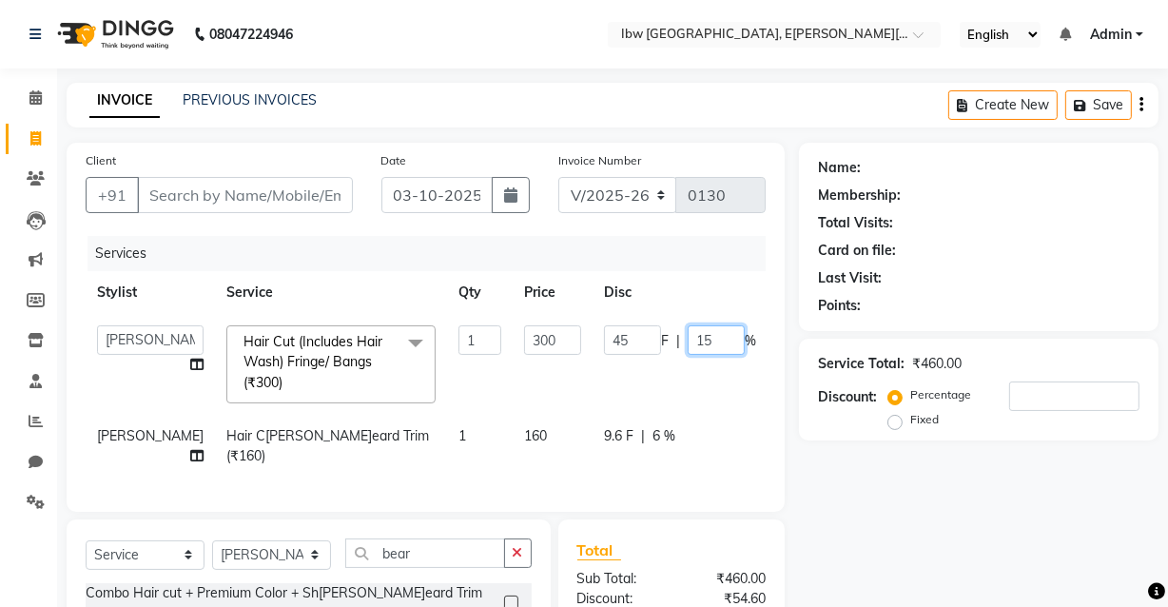
click at [687, 335] on input "15" at bounding box center [715, 339] width 57 height 29
type input "17"
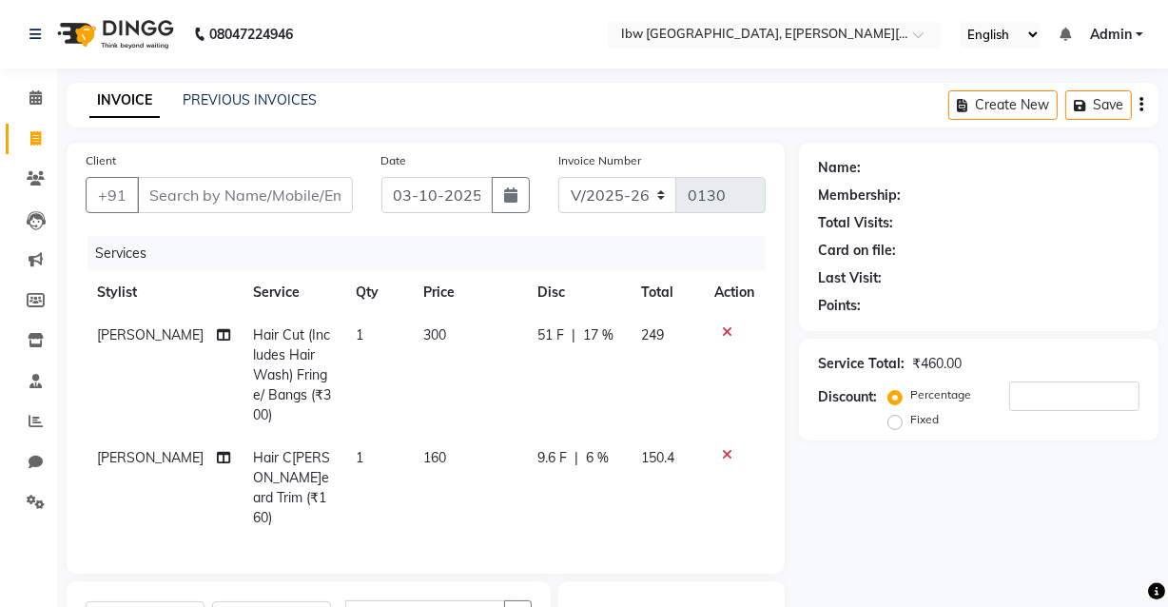
click at [736, 337] on tr "[PERSON_NAME]en Hair Cut (Includes Hair Wash) Fringe/ Bangs (₹300) 1 300 51 F |…" at bounding box center [426, 375] width 680 height 123
click at [647, 333] on span "249" at bounding box center [652, 334] width 23 height 17
select select "89190"
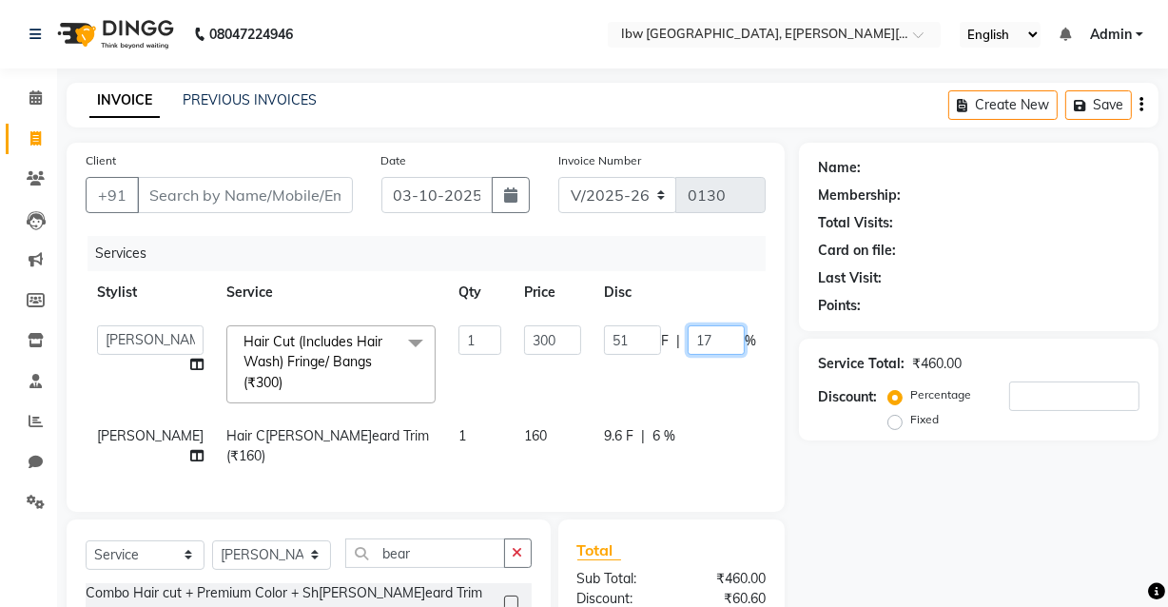
click at [687, 345] on input "17" at bounding box center [715, 339] width 57 height 29
type input "16"
click at [729, 333] on tr "[PERSON_NAME]Sah[PERSON_NAME]atav Manager mukesh sen Pradeep reshwa[PERSON_NAME…" at bounding box center [486, 364] width 801 height 101
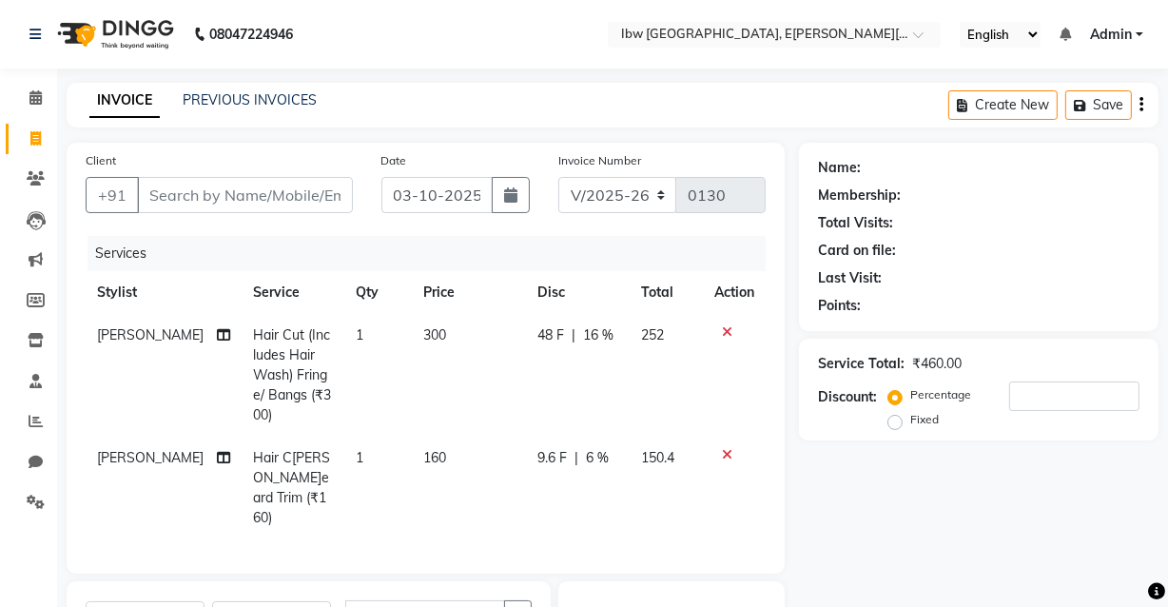
click at [652, 335] on span "252" at bounding box center [652, 334] width 23 height 17
select select "89190"
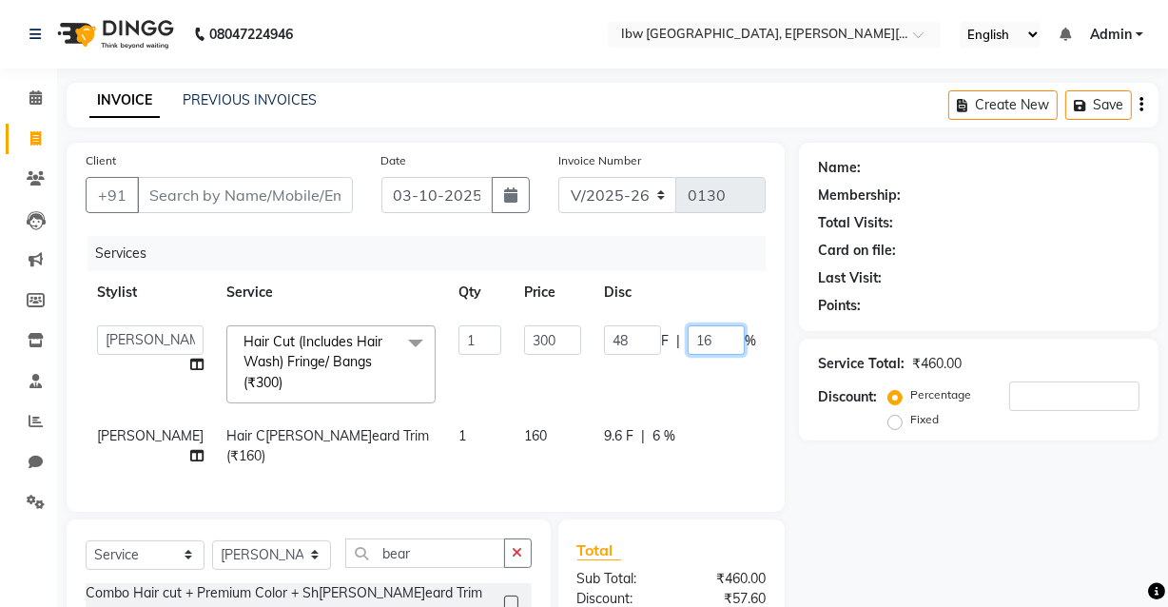
click at [687, 337] on input "16" at bounding box center [715, 339] width 57 height 29
type input "16.5"
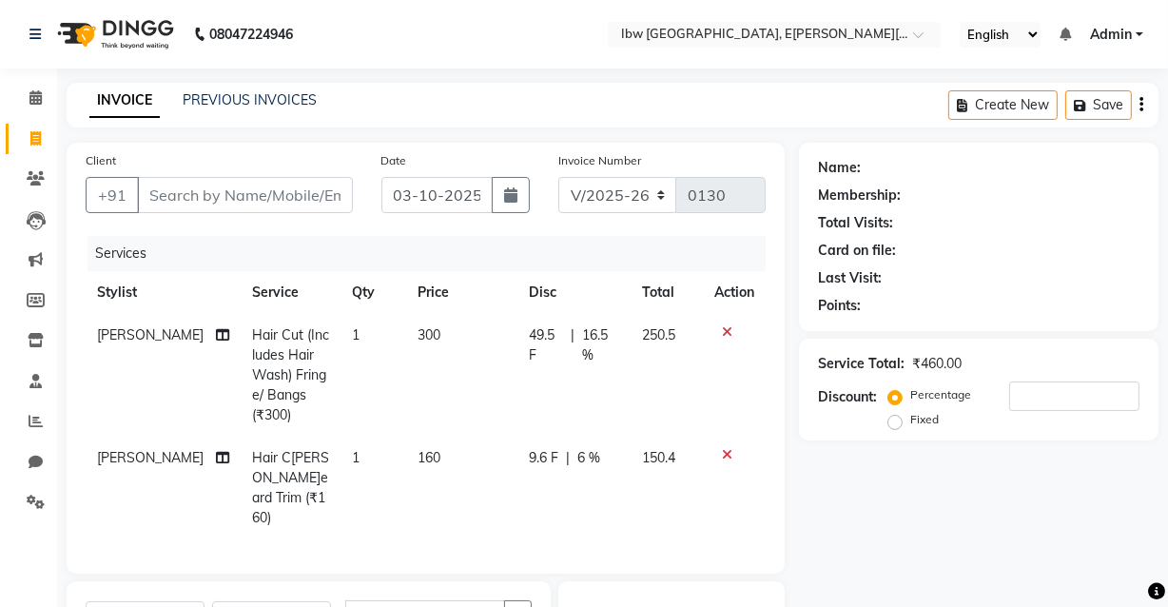
click at [731, 326] on tr "[PERSON_NAME] sen Hair Cut (Includes Hair Wash) Fringe/ Bangs (₹300) 1 300 49.5…" at bounding box center [426, 375] width 680 height 123
click at [655, 335] on span "250.5" at bounding box center [658, 334] width 33 height 17
select select "89190"
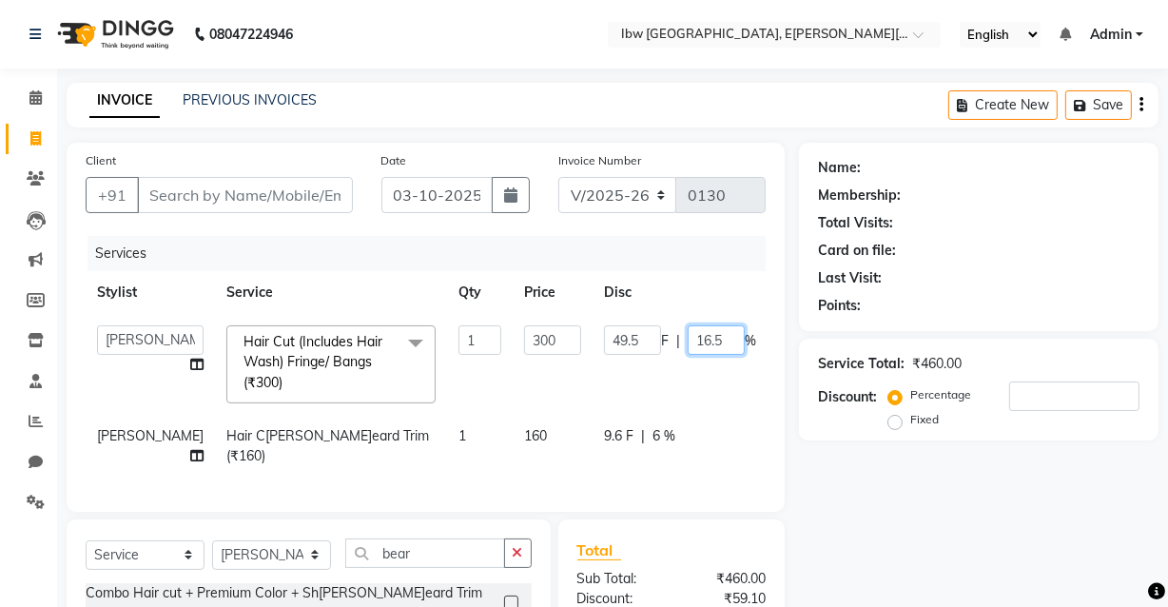
click at [687, 338] on input "16.5" at bounding box center [715, 339] width 57 height 29
type input "16.6"
click at [735, 332] on tr "[PERSON_NAME]Sah[PERSON_NAME]atav Manager mukesh sen Pradeep reshwa[PERSON_NAME…" at bounding box center [486, 364] width 801 height 101
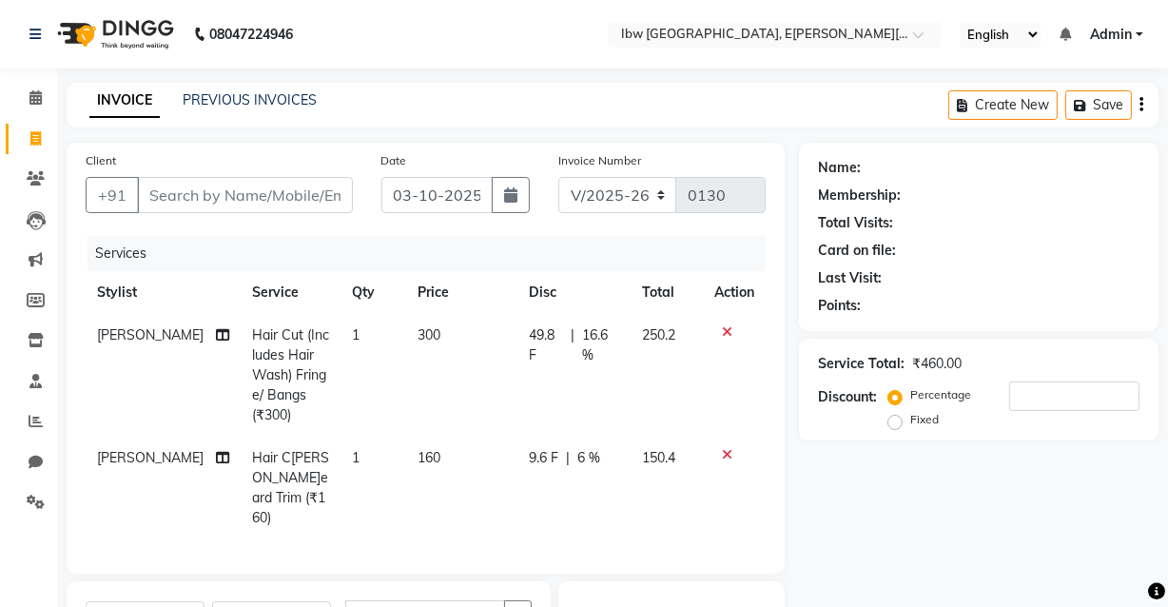
click at [658, 336] on span "250.2" at bounding box center [658, 334] width 33 height 17
select select "89190"
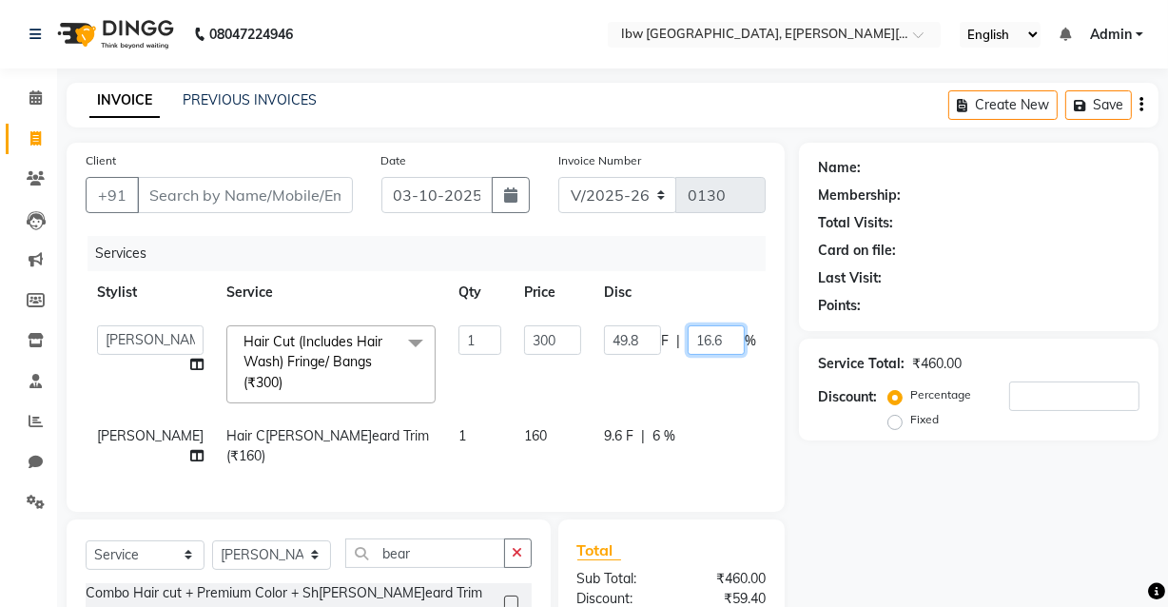
click at [687, 338] on input "16.6" at bounding box center [715, 339] width 57 height 29
type input "16.7"
click at [733, 334] on tr "[PERSON_NAME]Sah[PERSON_NAME]atav Manager mukesh sen Pradeep reshwa[PERSON_NAME…" at bounding box center [486, 364] width 801 height 101
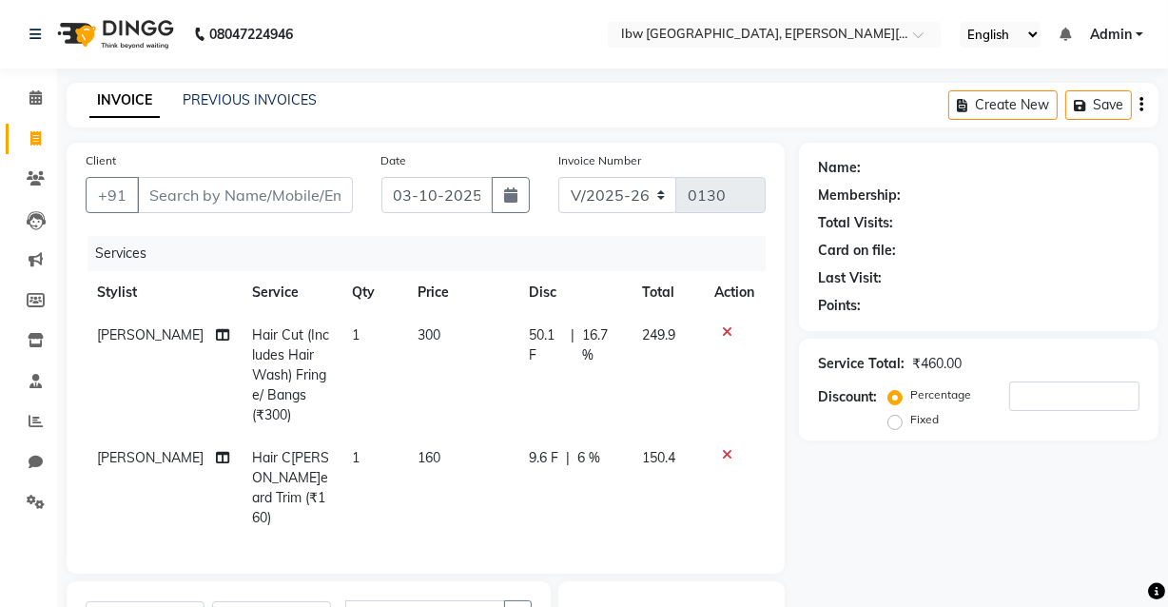
click at [656, 340] on span "249.9" at bounding box center [658, 334] width 33 height 17
select select "89190"
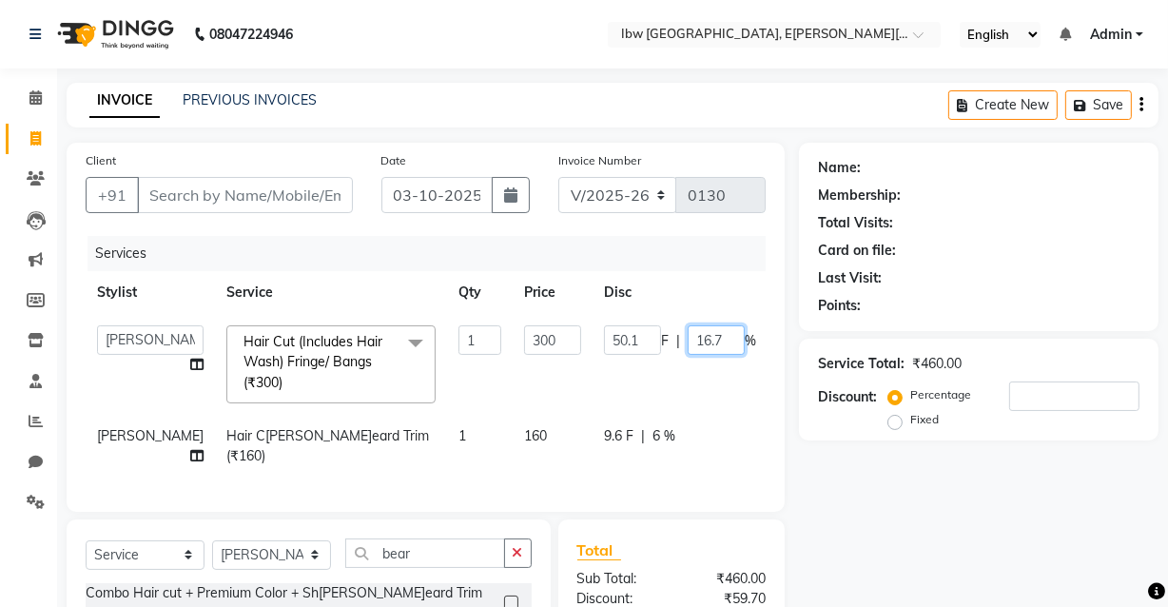
click at [687, 339] on input "16.7" at bounding box center [715, 339] width 57 height 29
type input "16.6"
click at [744, 333] on tr "[PERSON_NAME]Sah[PERSON_NAME]atav Manager mukesh sen Pradeep reshwa[PERSON_NAME…" at bounding box center [486, 364] width 801 height 101
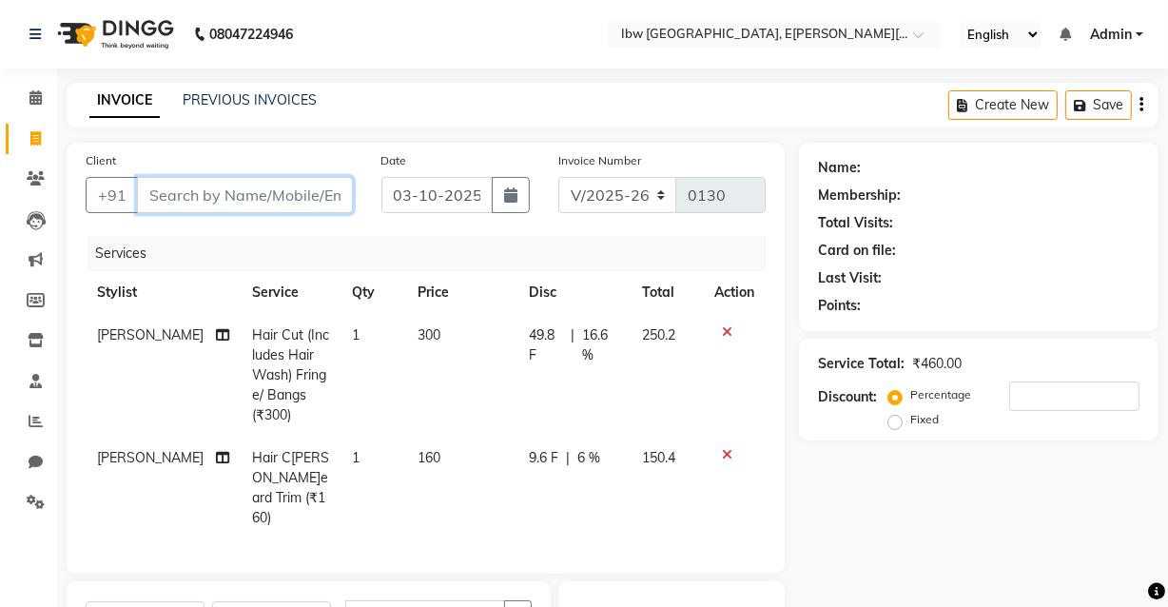
click at [330, 193] on input "Client" at bounding box center [245, 195] width 216 height 36
click at [194, 192] on input "Client" at bounding box center [245, 195] width 216 height 36
type input "7"
type input "0"
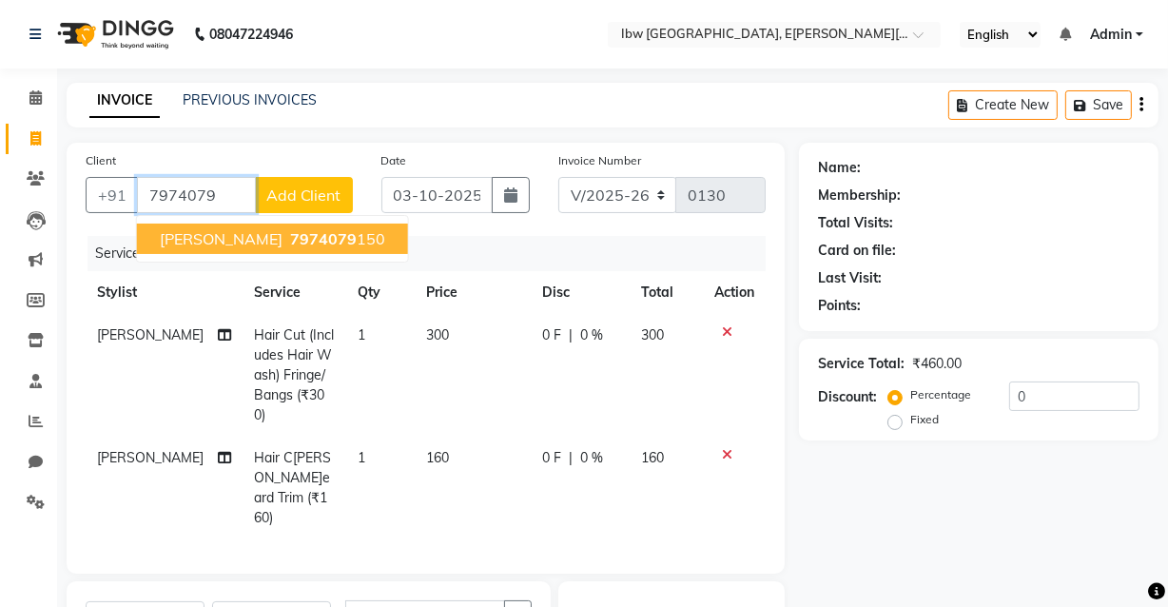
click at [301, 242] on span "7974079" at bounding box center [323, 238] width 67 height 19
type input "7974079150"
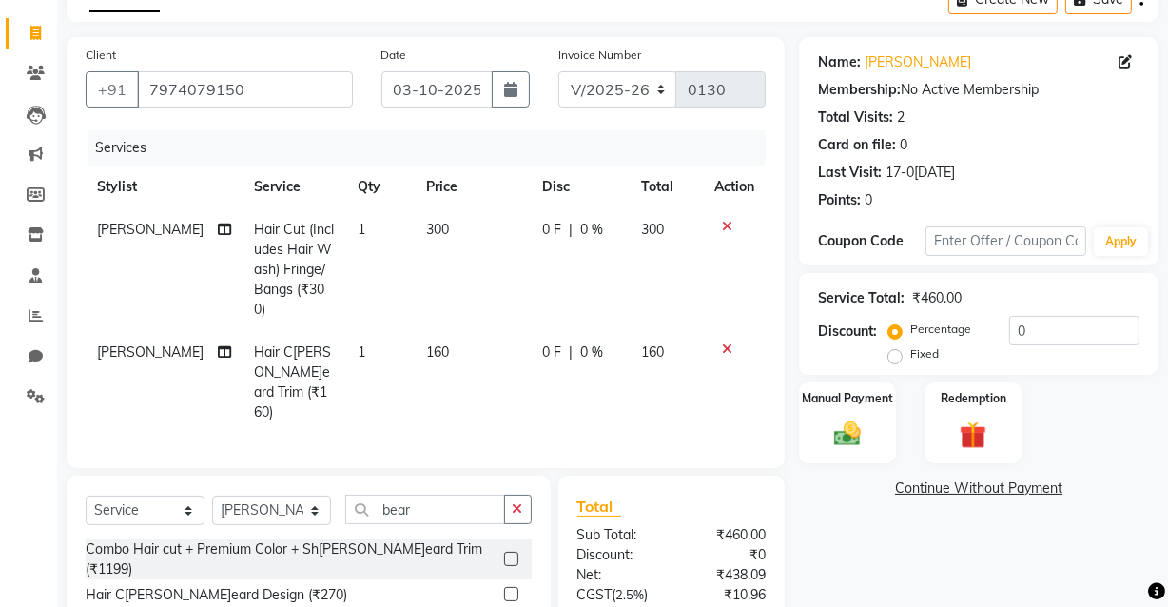
scroll to position [84, 0]
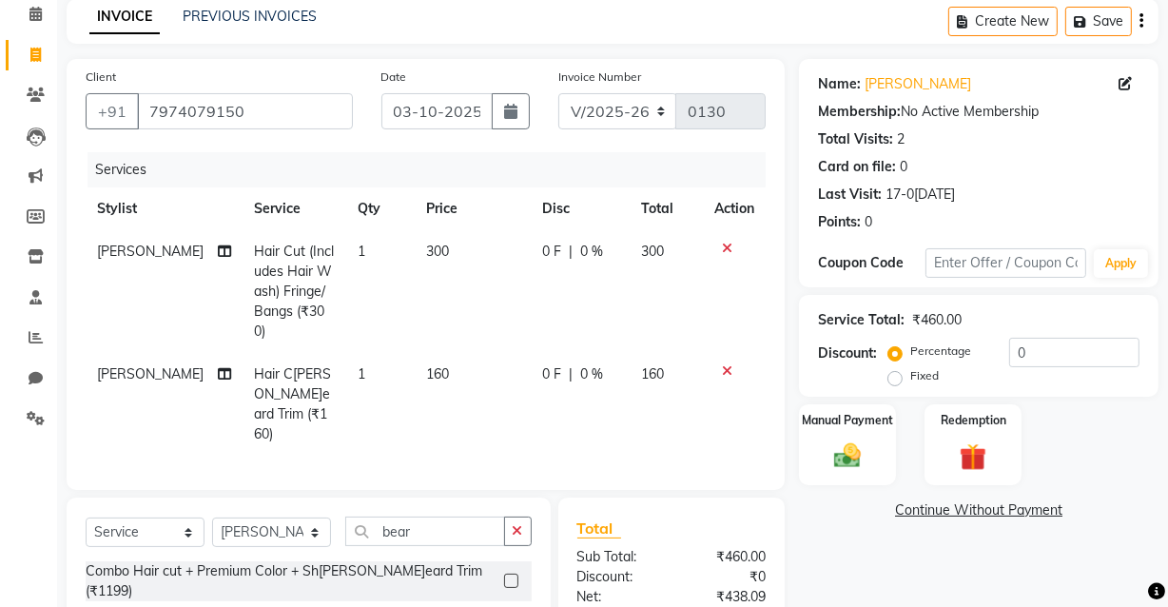
click at [649, 250] on span "300" at bounding box center [652, 250] width 23 height 17
select select "89190"
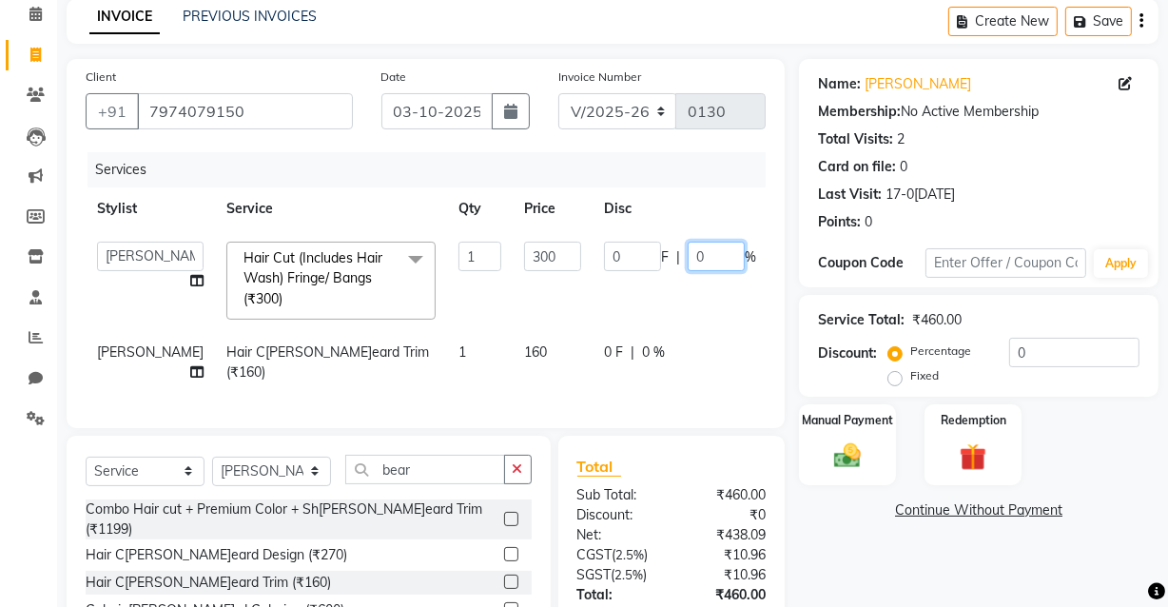
click at [687, 252] on input "0" at bounding box center [715, 256] width 57 height 29
type input "16.7"
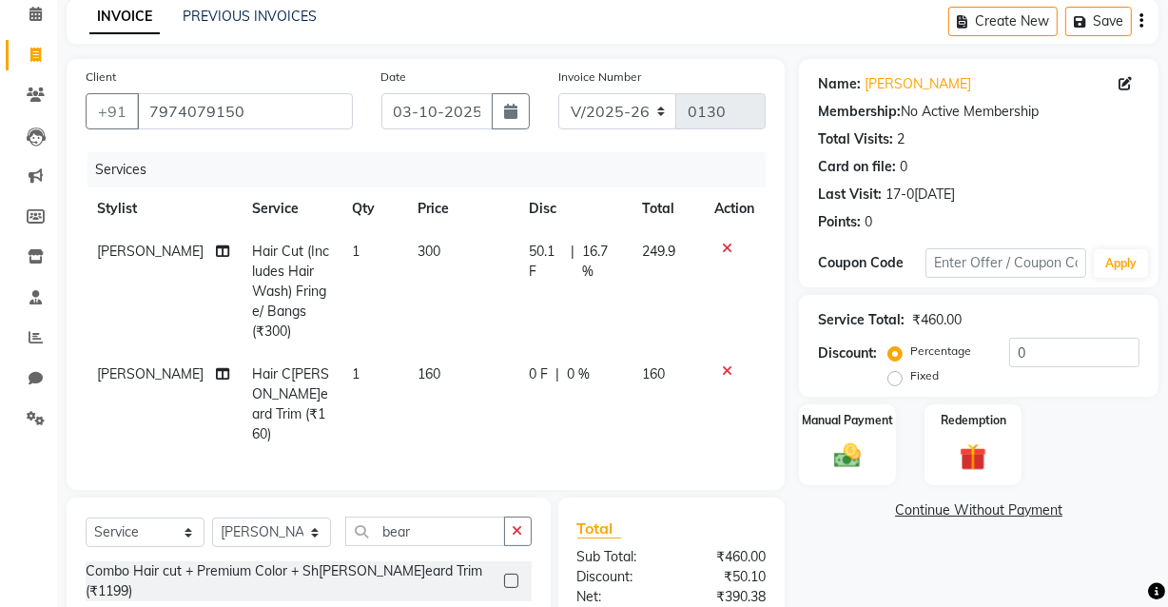
click at [735, 256] on tr "[PERSON_NAME]en Hair Cut (Includes Hair Wash) Fringe/ Bangs (₹300) 1 300 50.1 F…" at bounding box center [426, 291] width 680 height 123
click at [656, 251] on span "249.9" at bounding box center [658, 250] width 33 height 17
select select "89190"
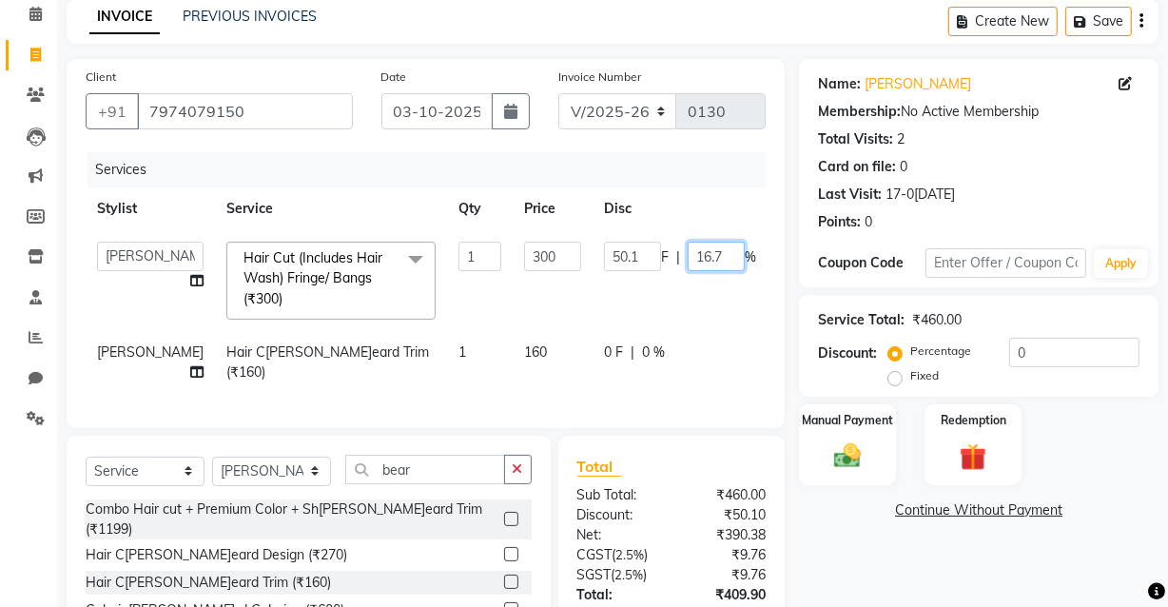
click at [687, 255] on input "16.7" at bounding box center [715, 256] width 57 height 29
type input "16.6"
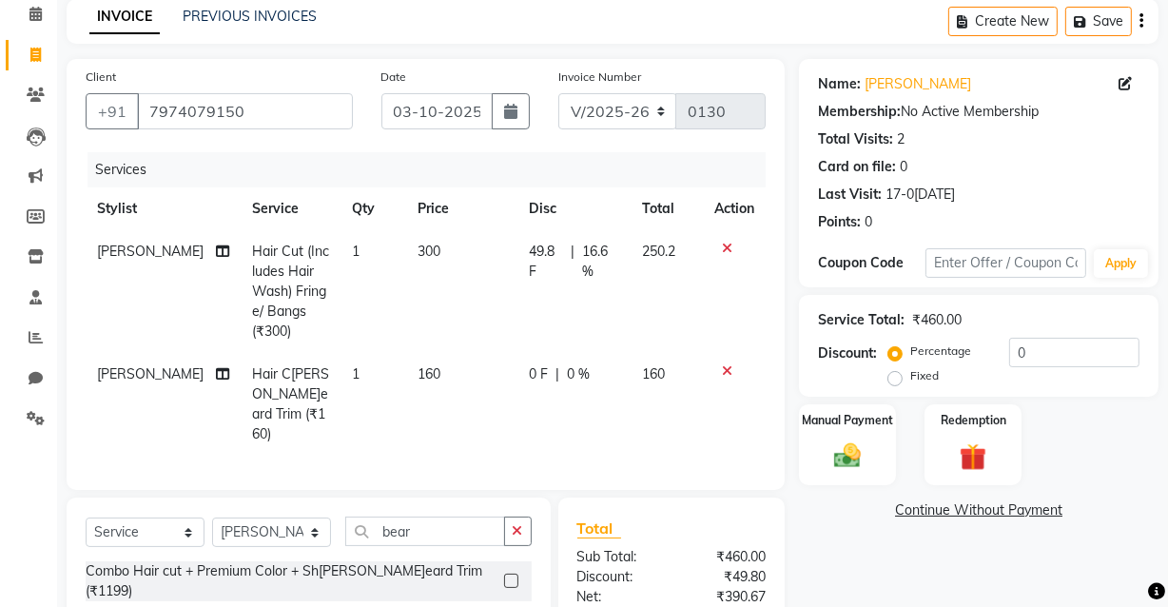
click at [730, 244] on tr "[PERSON_NAME] Hair Cut (Includes Hair Wash) Fringe/ Bangs (₹300) 1 300 49.8 F |…" at bounding box center [426, 291] width 680 height 123
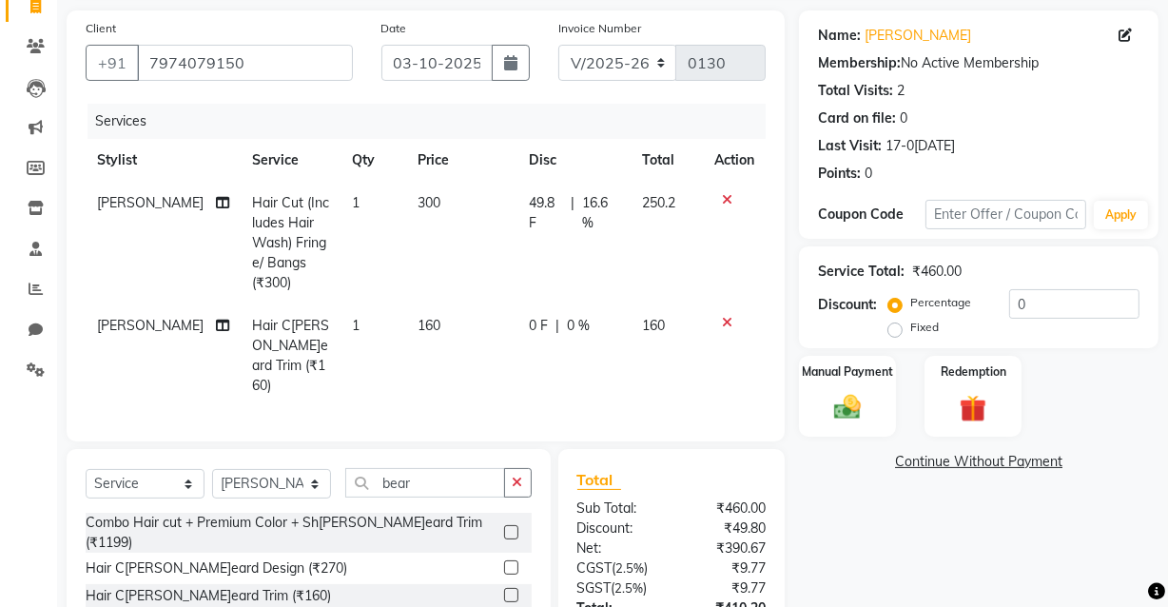
scroll to position [170, 0]
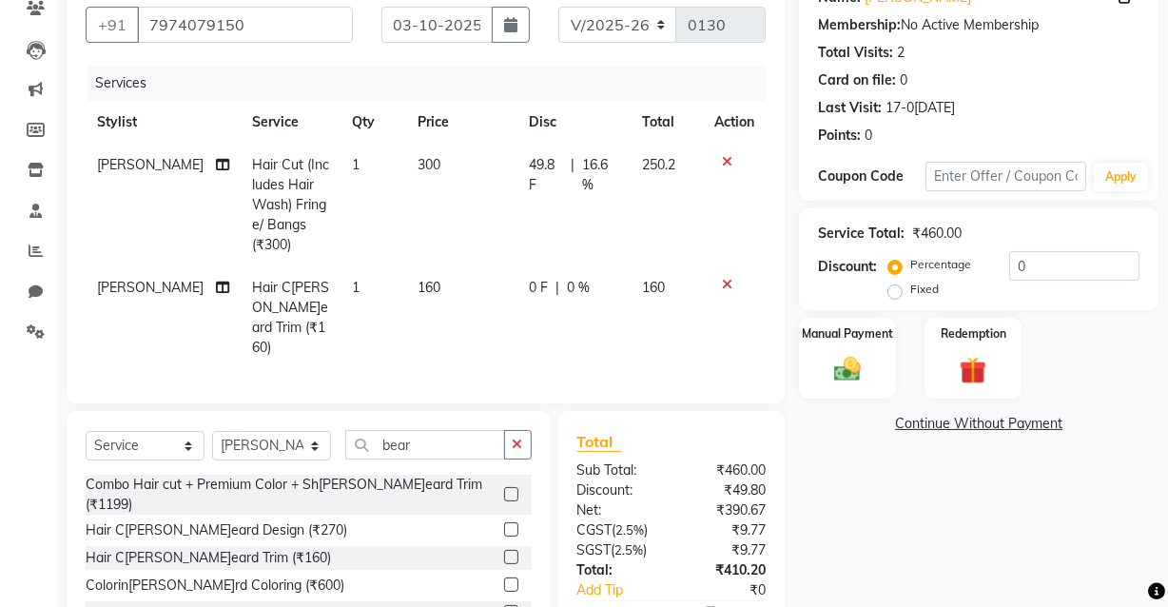
click at [655, 287] on span "160" at bounding box center [653, 287] width 23 height 17
select select "89190"
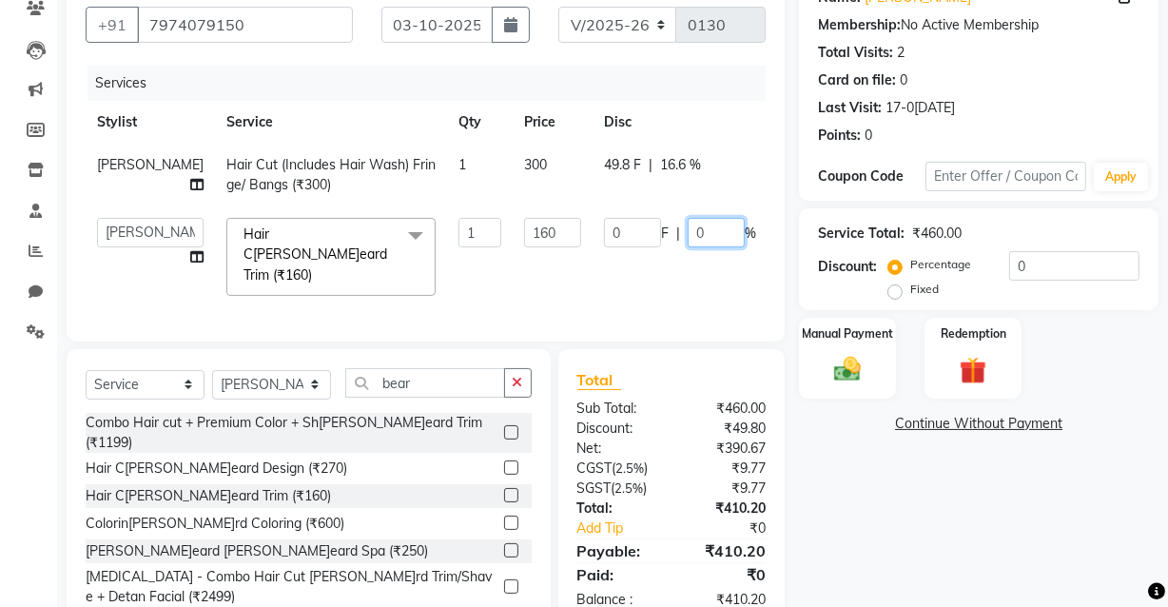
click at [687, 232] on input "0" at bounding box center [715, 232] width 57 height 29
type input "7"
click at [735, 224] on tbody "[PERSON_NAME]en Hair Cut (Includes Hair Wash) Fringe/ Bangs (₹300) 1 300 49.8 F…" at bounding box center [486, 226] width 801 height 164
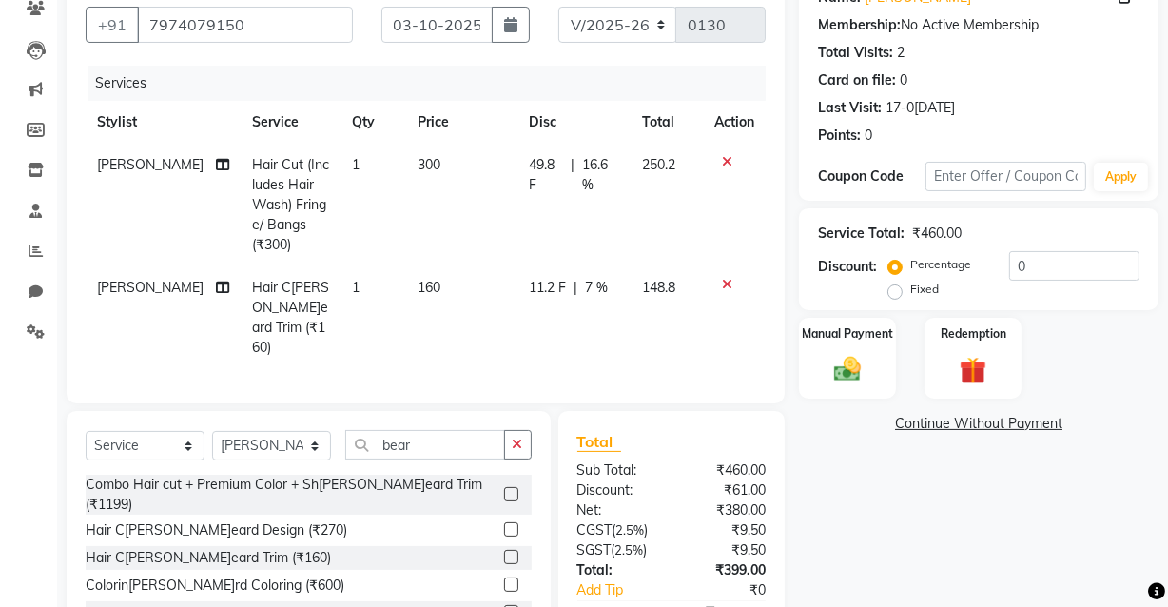
click at [663, 286] on span "148.8" at bounding box center [658, 287] width 33 height 17
select select "89190"
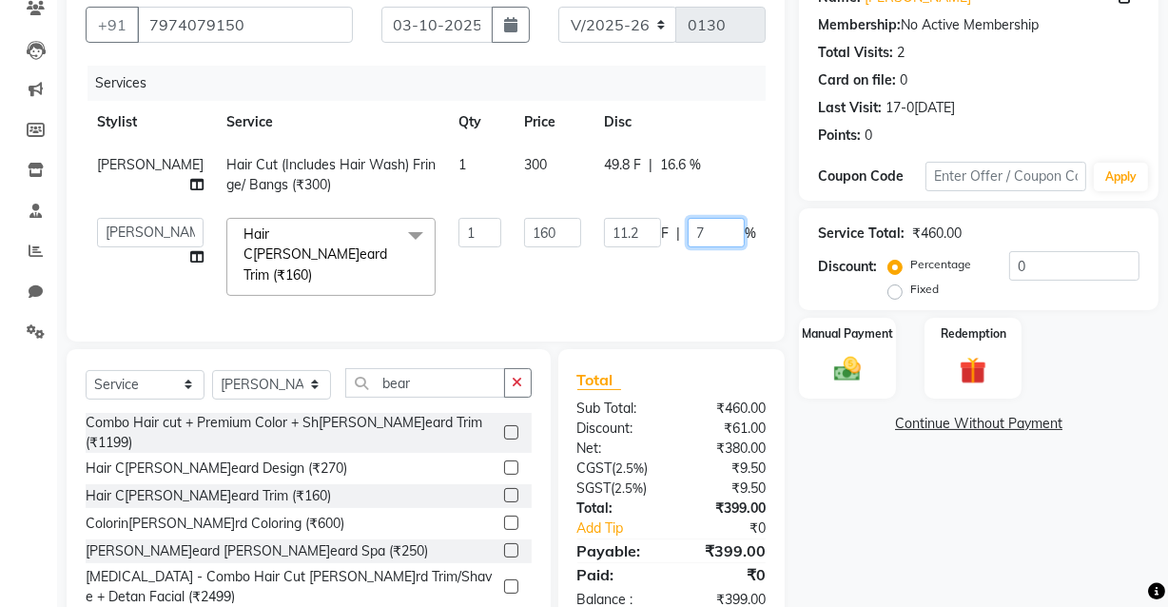
click at [687, 231] on input "7" at bounding box center [715, 232] width 57 height 29
click at [687, 226] on input "7" at bounding box center [715, 232] width 57 height 29
type input "8"
click at [742, 225] on tbody "[PERSON_NAME]en Hair Cut (Includes Hair Wash) Fringe/ Bangs (₹300) 1 300 49.8 F…" at bounding box center [486, 226] width 801 height 164
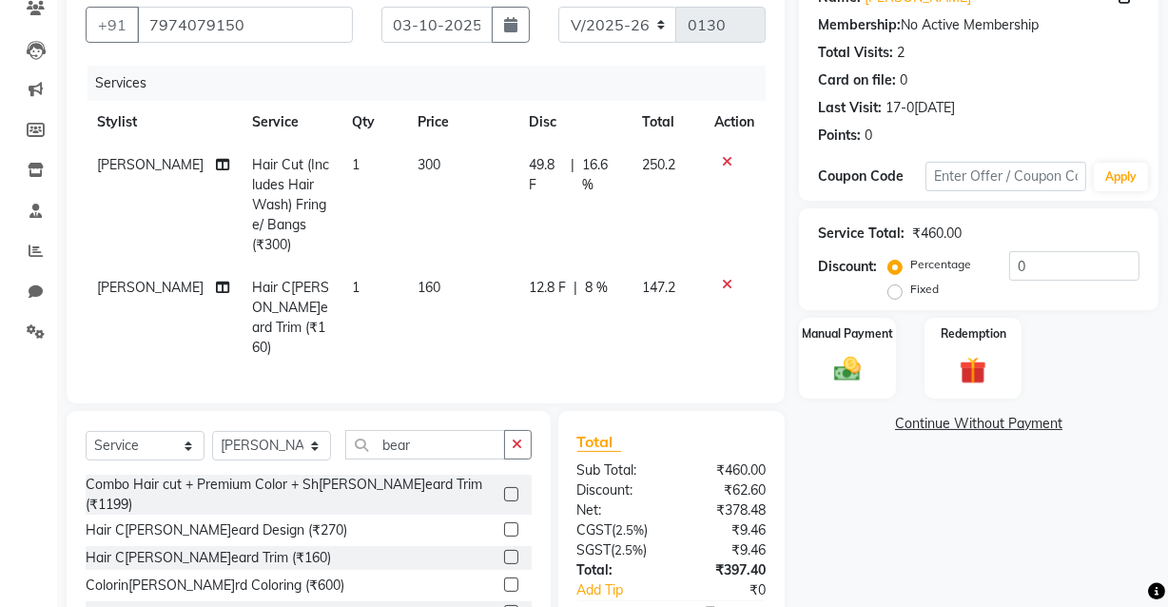
click at [661, 285] on span "147.2" at bounding box center [658, 287] width 33 height 17
select select "89190"
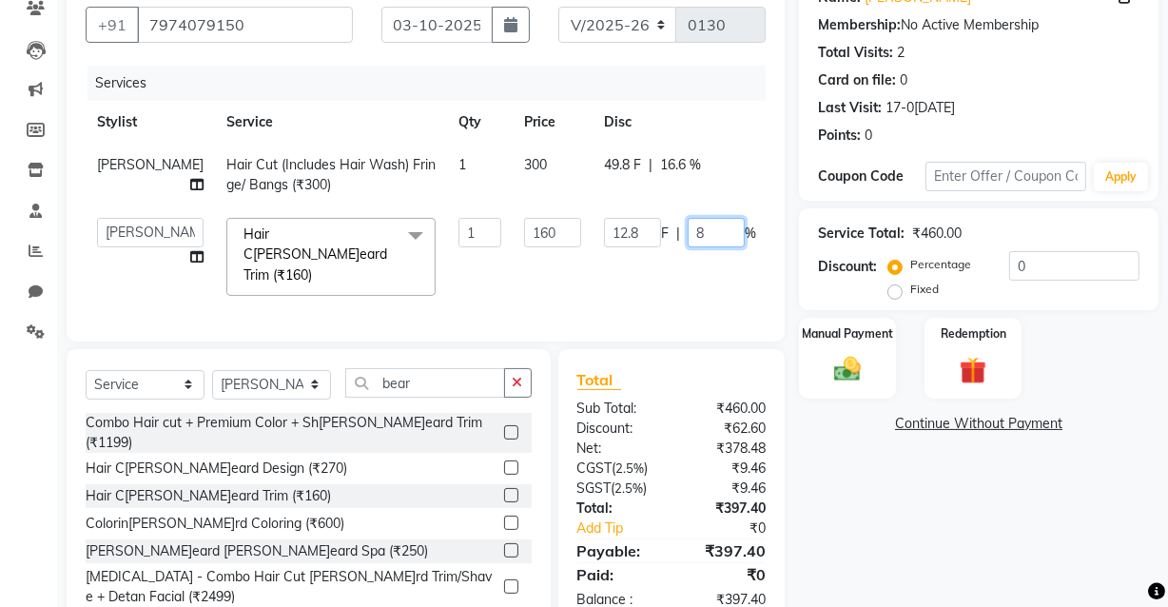
click at [687, 232] on input "8" at bounding box center [715, 232] width 57 height 29
type input "6"
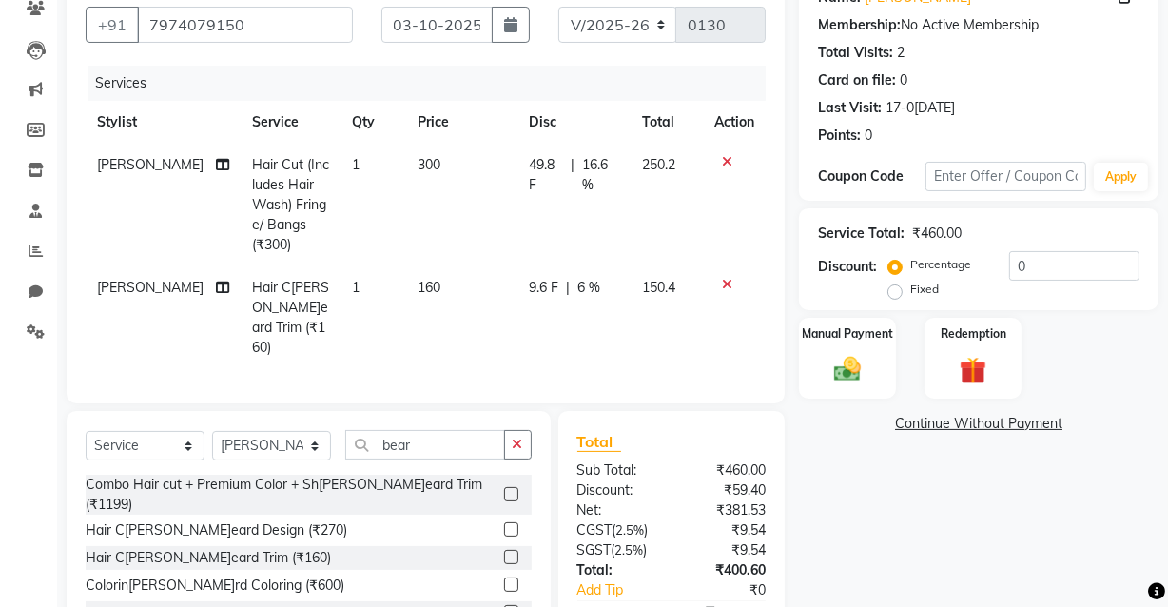
click at [742, 228] on tbody "[PERSON_NAME]en Hair Cut (Includes Hair Wash) Fringe/ Bangs (₹300) 1 300 49.8 F…" at bounding box center [426, 256] width 680 height 225
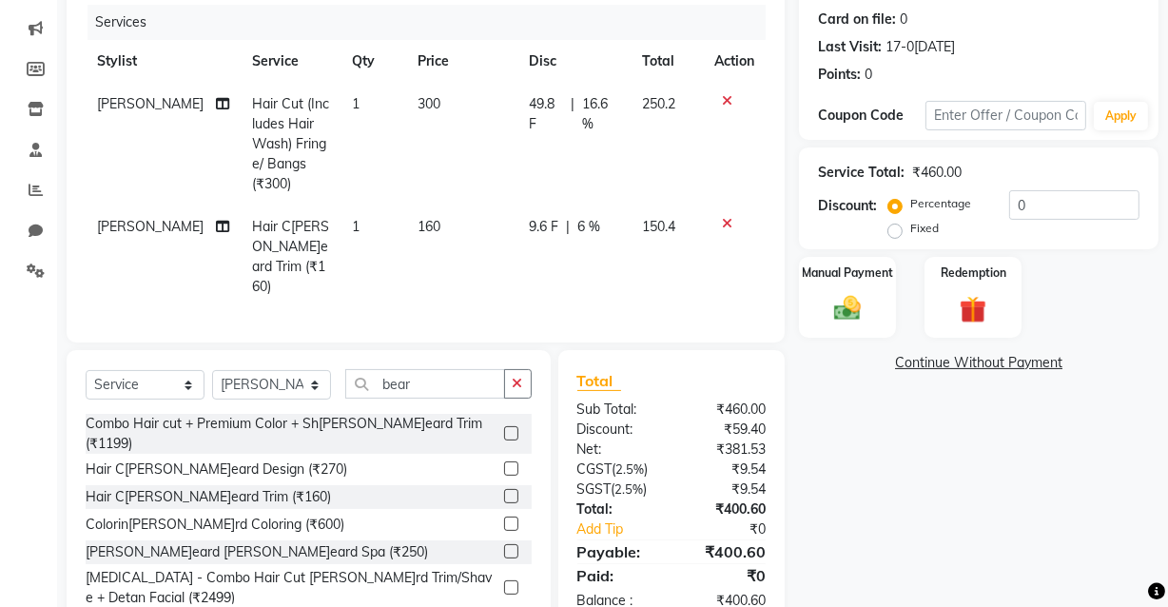
scroll to position [276, 0]
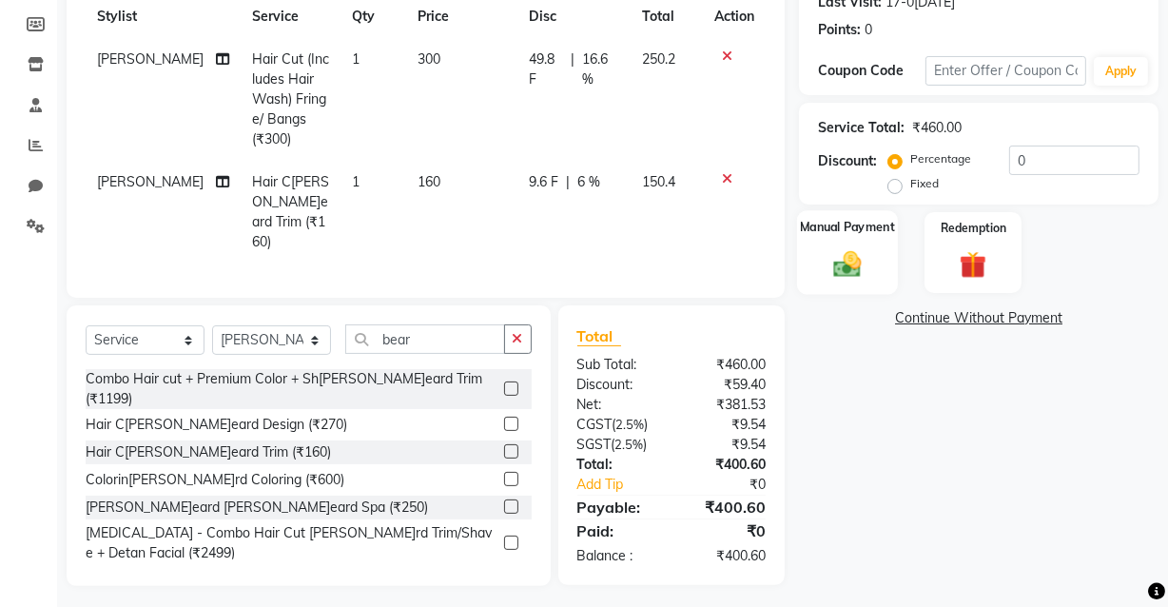
click at [849, 270] on img at bounding box center [847, 263] width 46 height 32
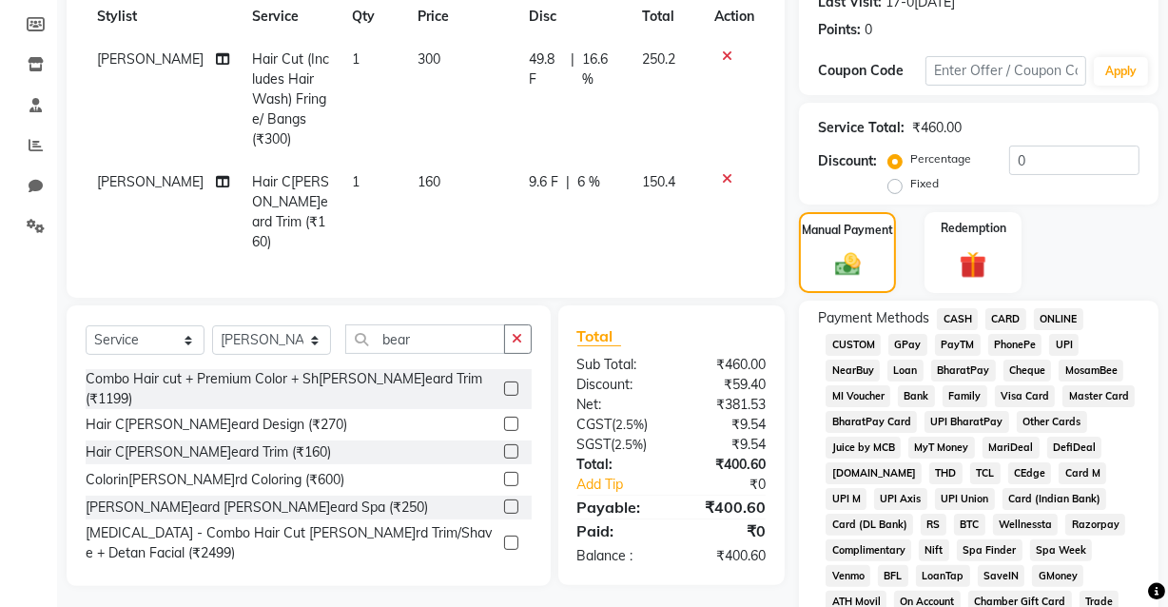
click at [1060, 339] on span "UPI" at bounding box center [1063, 345] width 29 height 22
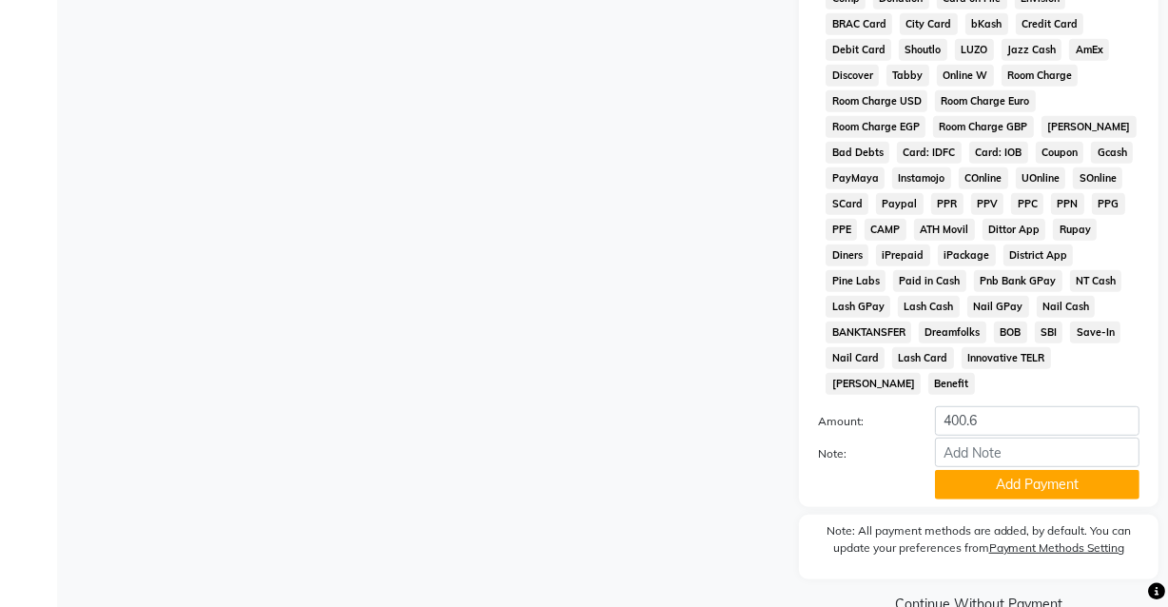
scroll to position [918, 0]
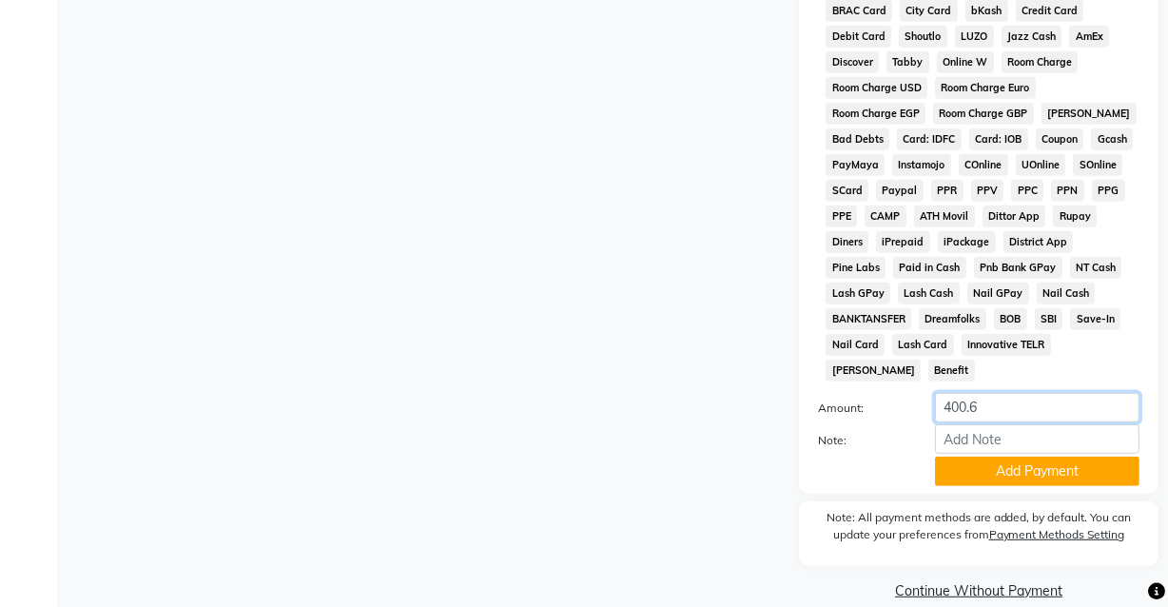
click at [997, 393] on input "400.6" at bounding box center [1037, 407] width 204 height 29
type input "400"
click at [1034, 456] on button "Add Payment" at bounding box center [1037, 470] width 204 height 29
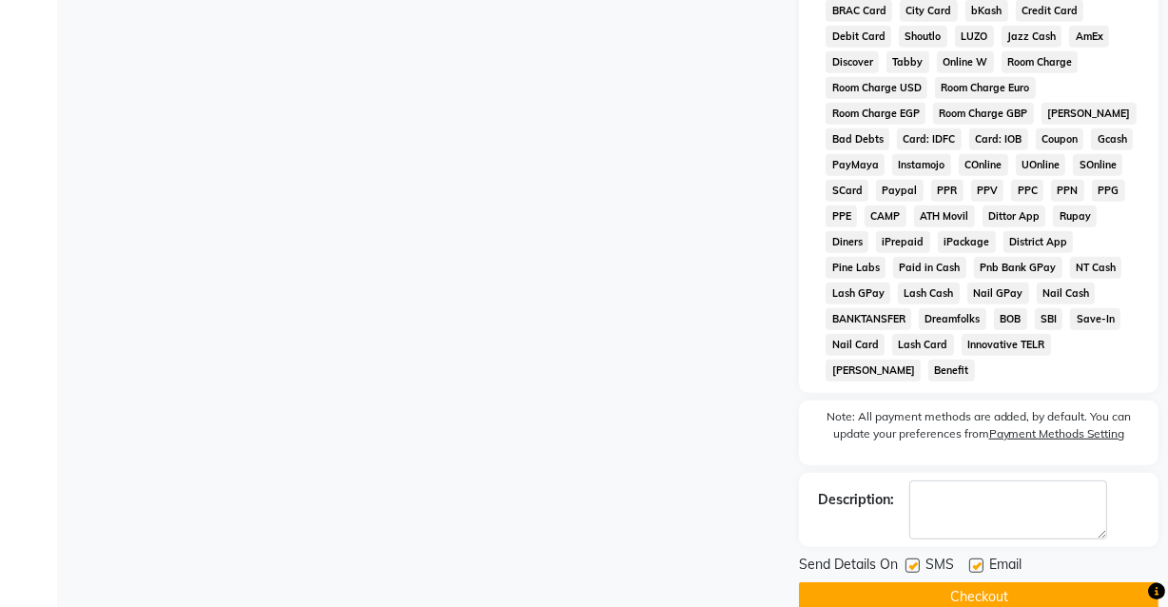
click at [944, 582] on button "Checkout" at bounding box center [978, 596] width 359 height 29
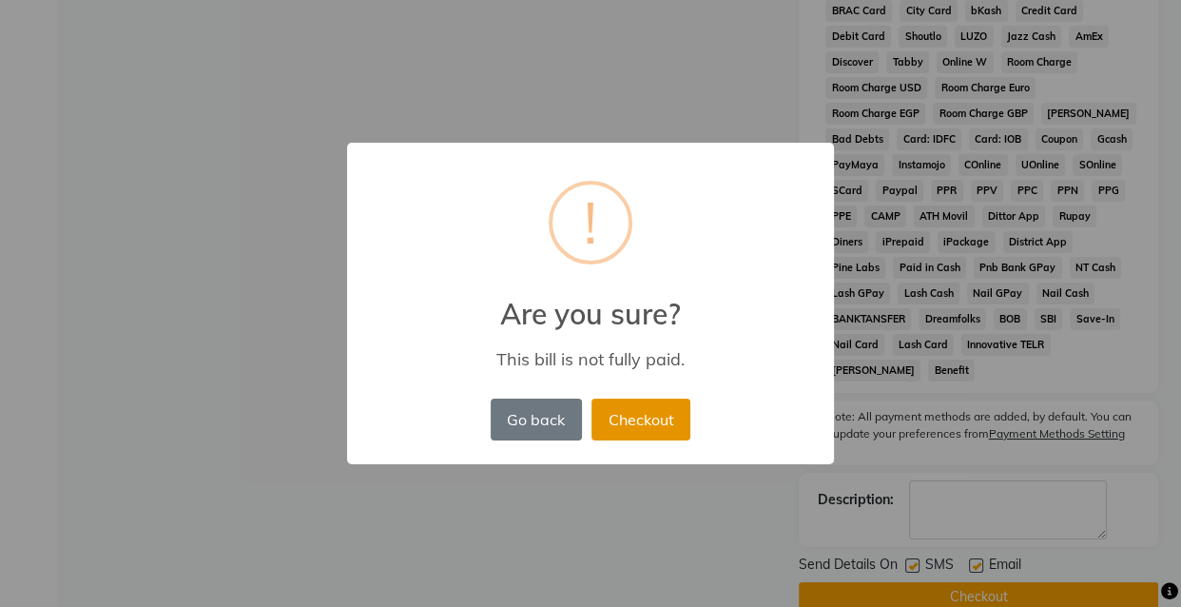
click at [653, 417] on button "Checkout" at bounding box center [640, 419] width 99 height 42
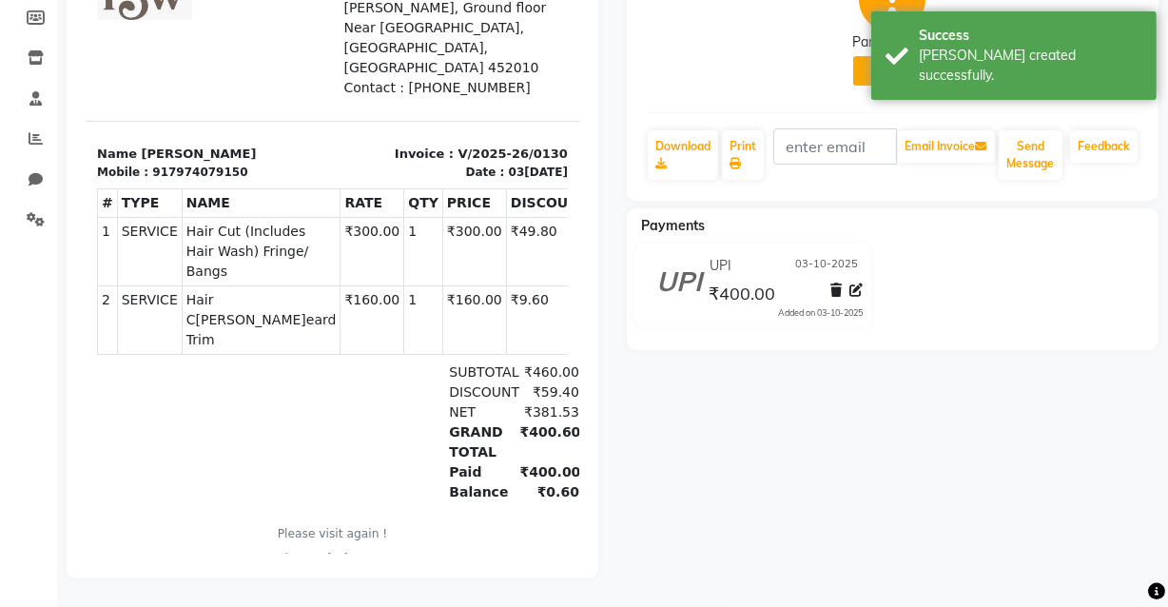
scroll to position [295, 0]
